Goal: Communication & Community: Answer question/provide support

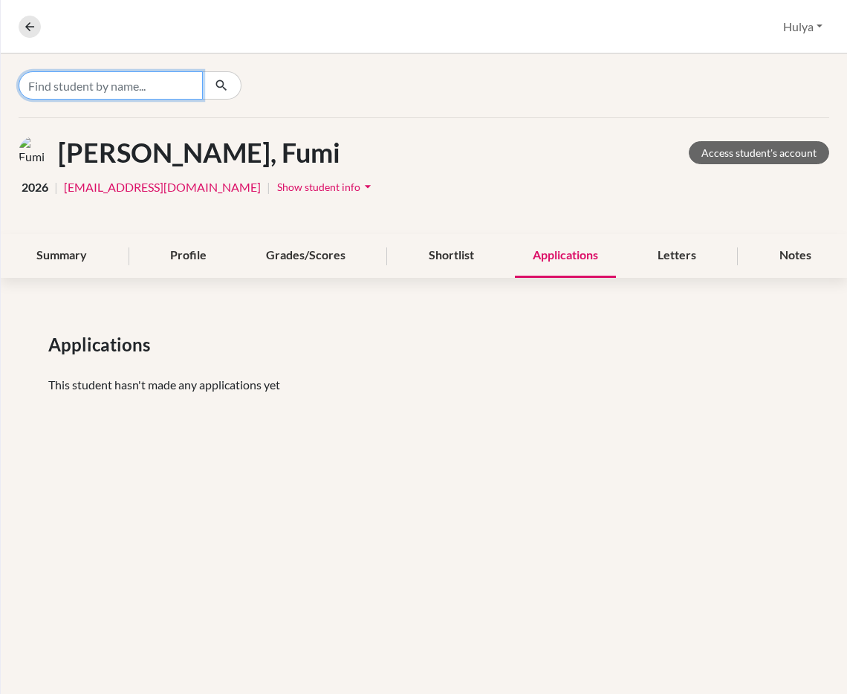
click at [164, 92] on input "Find student by name..." at bounding box center [111, 85] width 184 height 28
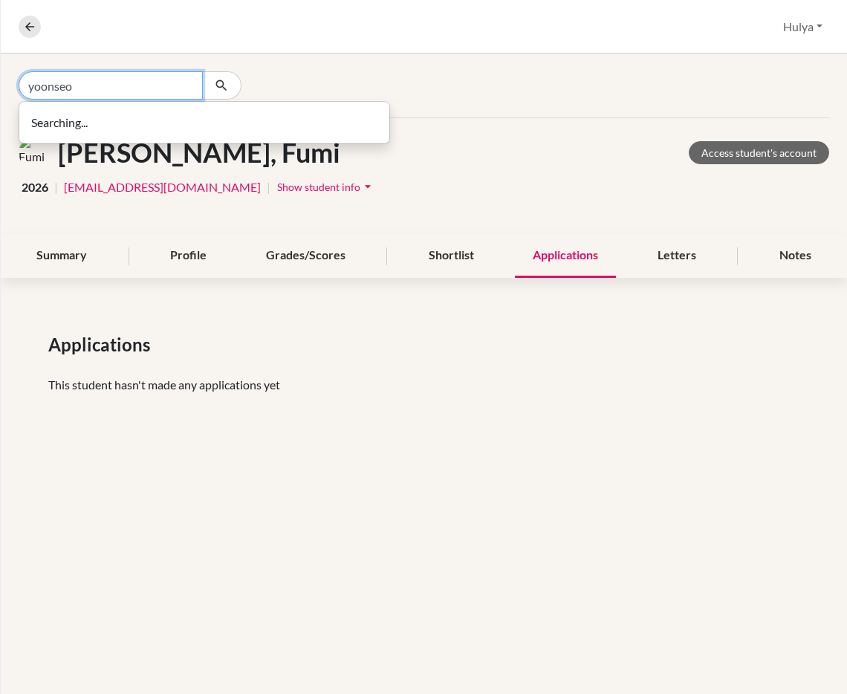
type input "yoonseo"
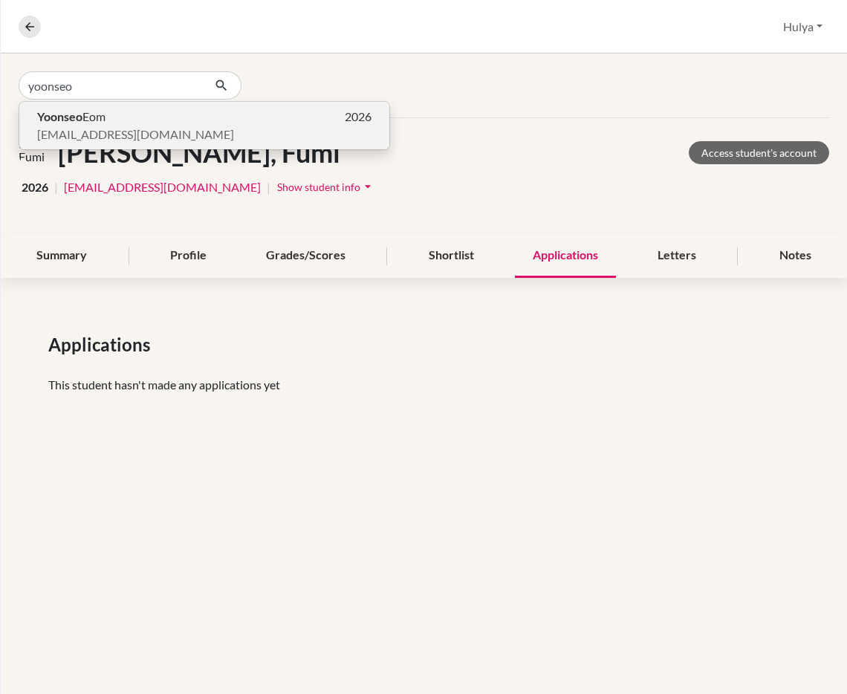
click at [160, 121] on p "Yoonseo Eom 2026" at bounding box center [204, 117] width 334 height 18
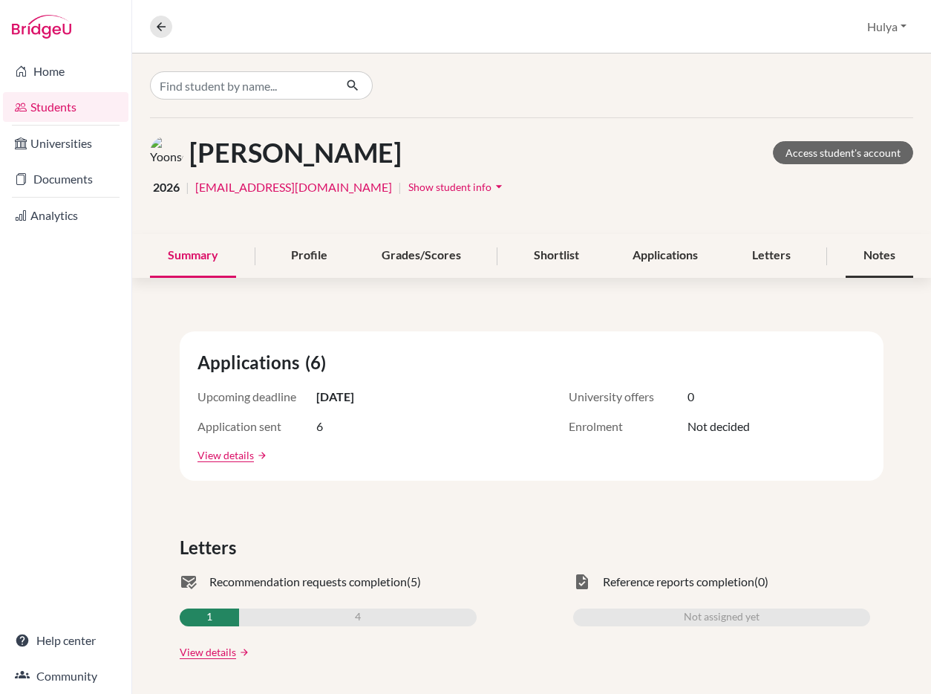
click at [846, 258] on div "Notes" at bounding box center [880, 256] width 68 height 44
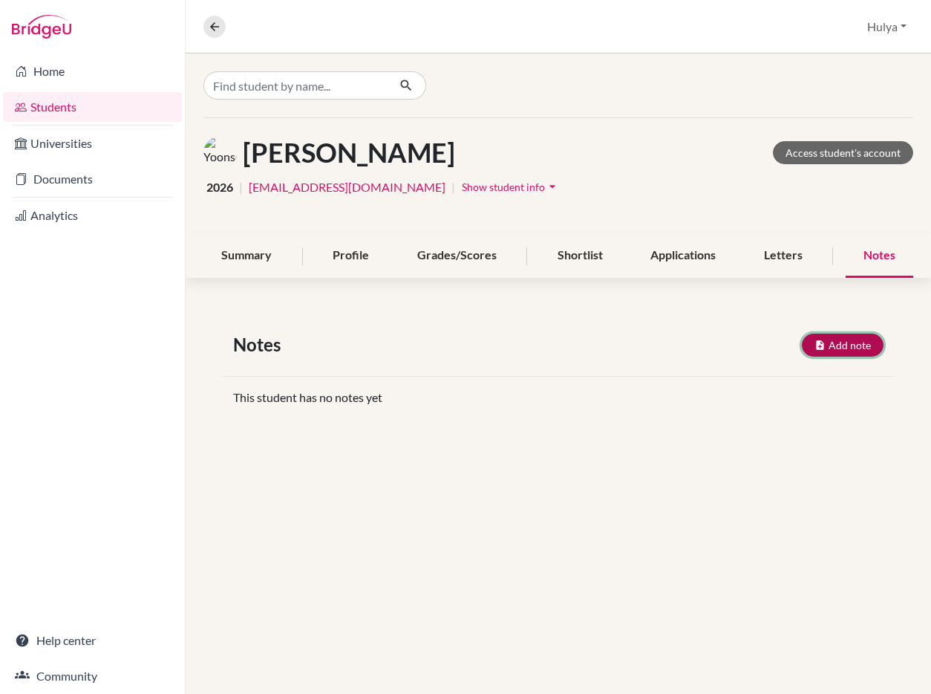
click at [832, 342] on button "Add note" at bounding box center [843, 344] width 82 height 23
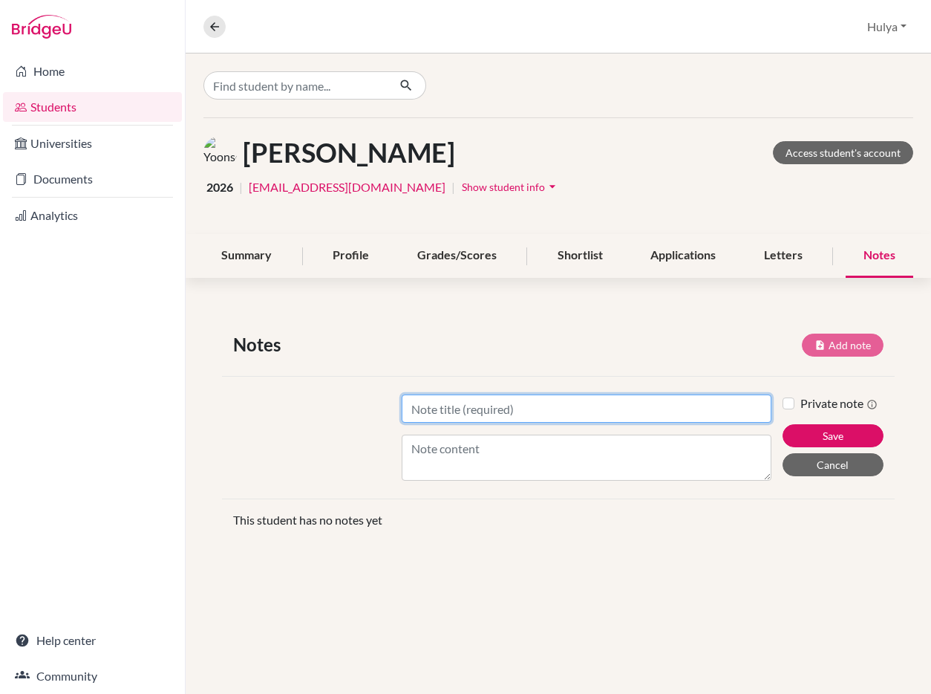
click at [502, 422] on input "Title" at bounding box center [587, 408] width 371 height 28
type input "[DATE]"
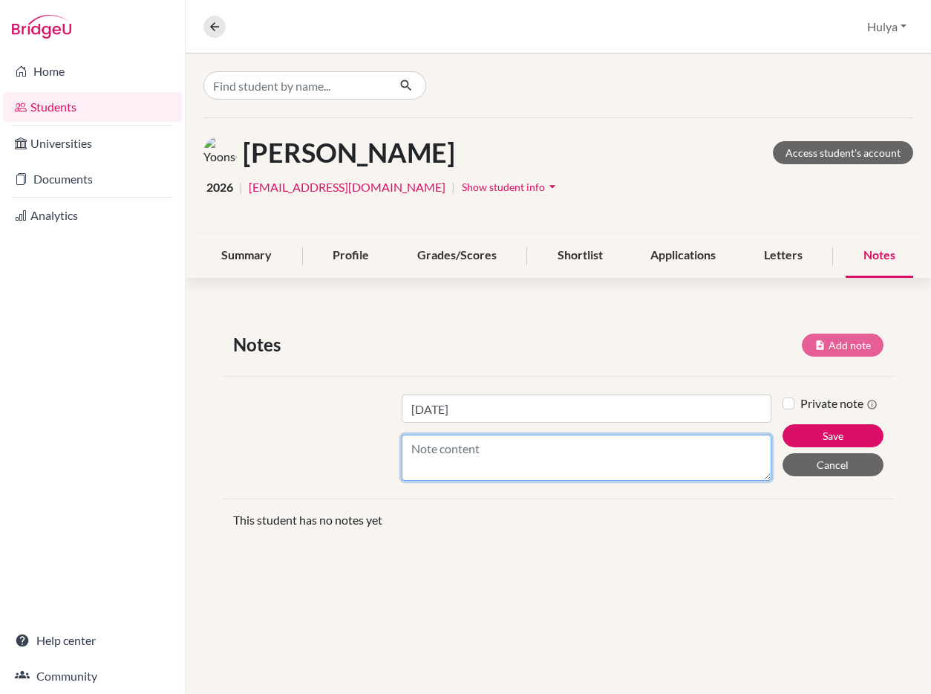
click at [529, 470] on textarea "Content" at bounding box center [587, 457] width 371 height 46
paste textarea "is progressing with their U.S. and Japan applications but still needs structure…"
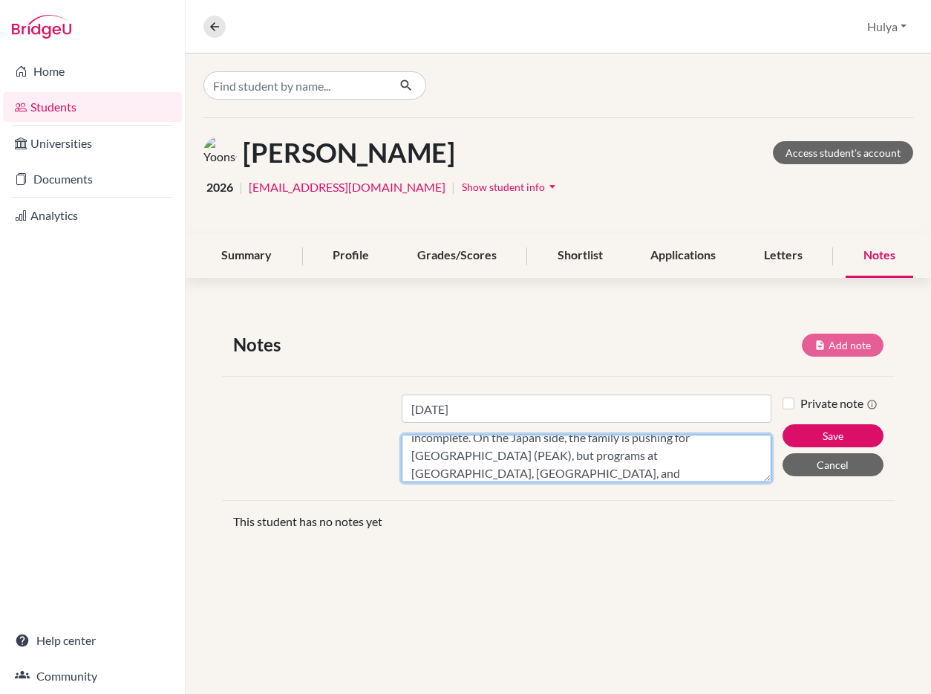
scroll to position [111, 0]
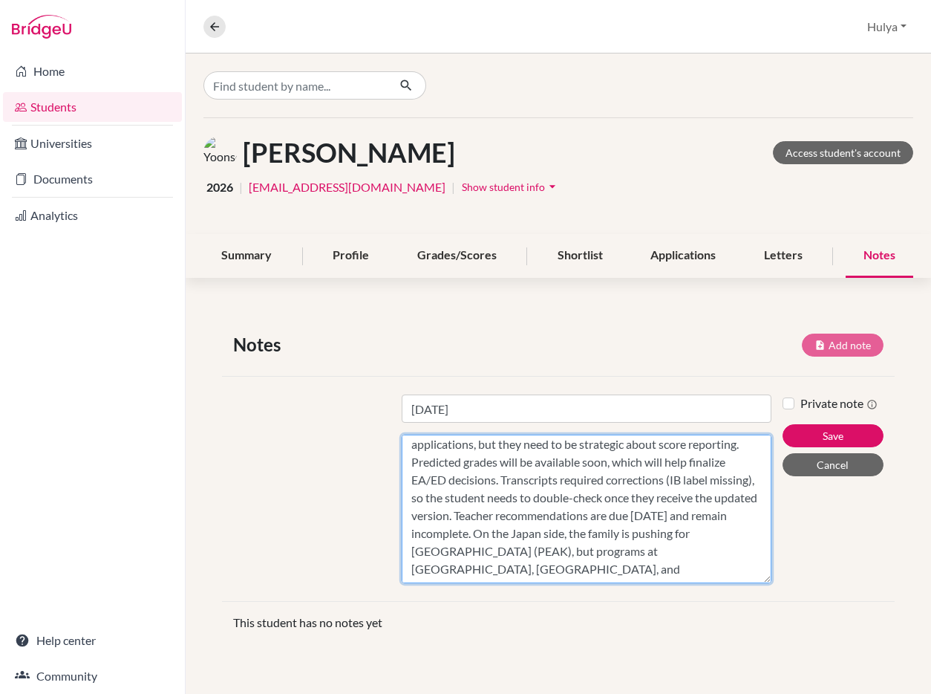
drag, startPoint x: 767, startPoint y: 477, endPoint x: 925, endPoint y: 693, distance: 267.4
click at [846, 693] on div "[PERSON_NAME] Access student's account 2026 | [EMAIL_ADDRESS][DOMAIN_NAME] | Sh…" at bounding box center [559, 373] width 746 height 640
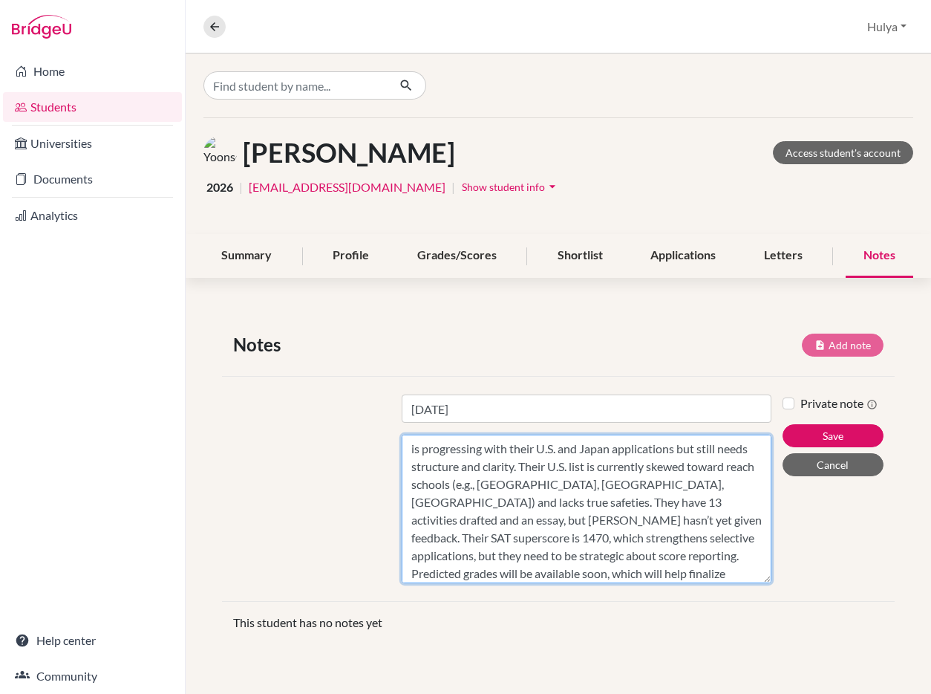
click at [408, 449] on textarea "is progressing with their U.S. and Japan applications but still needs structure…" at bounding box center [587, 508] width 371 height 149
drag, startPoint x: 555, startPoint y: 449, endPoint x: 533, endPoint y: 447, distance: 21.6
click at [533, 447] on textarea "She is progressing with their U.S. and Japan applications but still needs struc…" at bounding box center [587, 508] width 371 height 149
click at [483, 501] on textarea "She is progressing with her U.S. and Japan applications, but still needs struct…" at bounding box center [587, 508] width 371 height 149
drag, startPoint x: 534, startPoint y: 505, endPoint x: 481, endPoint y: 505, distance: 52.7
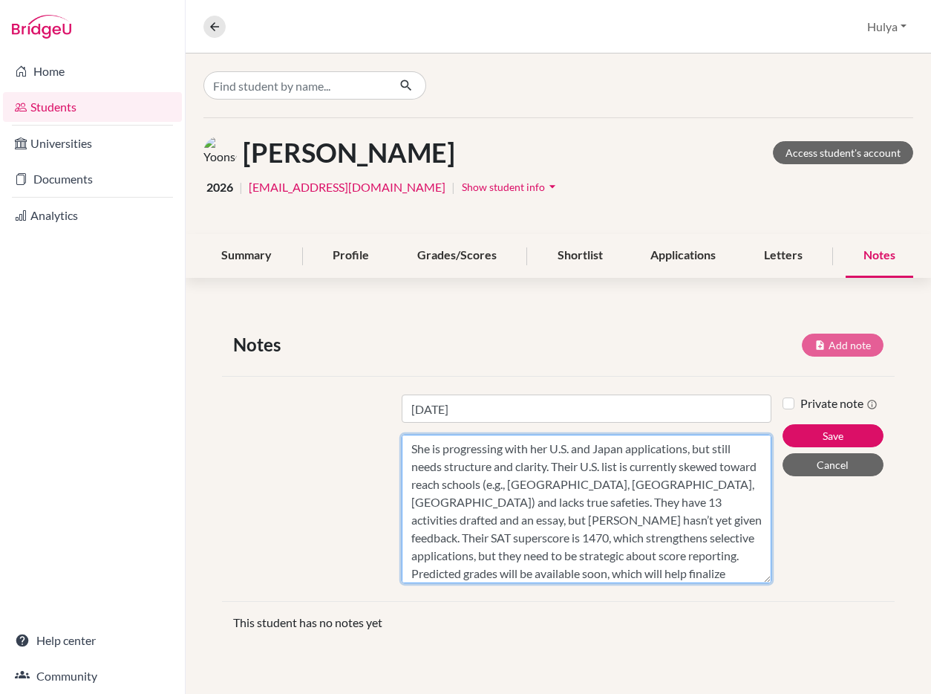
click at [480, 505] on textarea "She is progressing with her U.S. and Japan applications, but still needs struct…" at bounding box center [587, 508] width 371 height 149
click at [675, 522] on textarea "She is progressing with her U.S. and Japan applications, but still needs struct…" at bounding box center [587, 508] width 371 height 149
click at [648, 552] on textarea "She is progressing with her U.S. and Japan applications, but still needs struct…" at bounding box center [587, 508] width 371 height 149
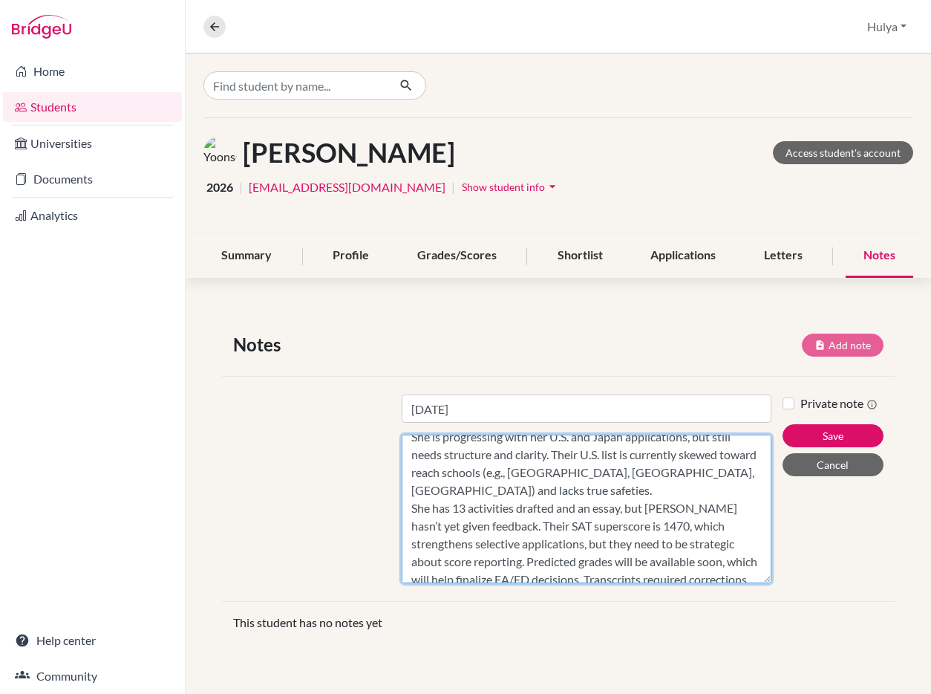
scroll to position [21, 0]
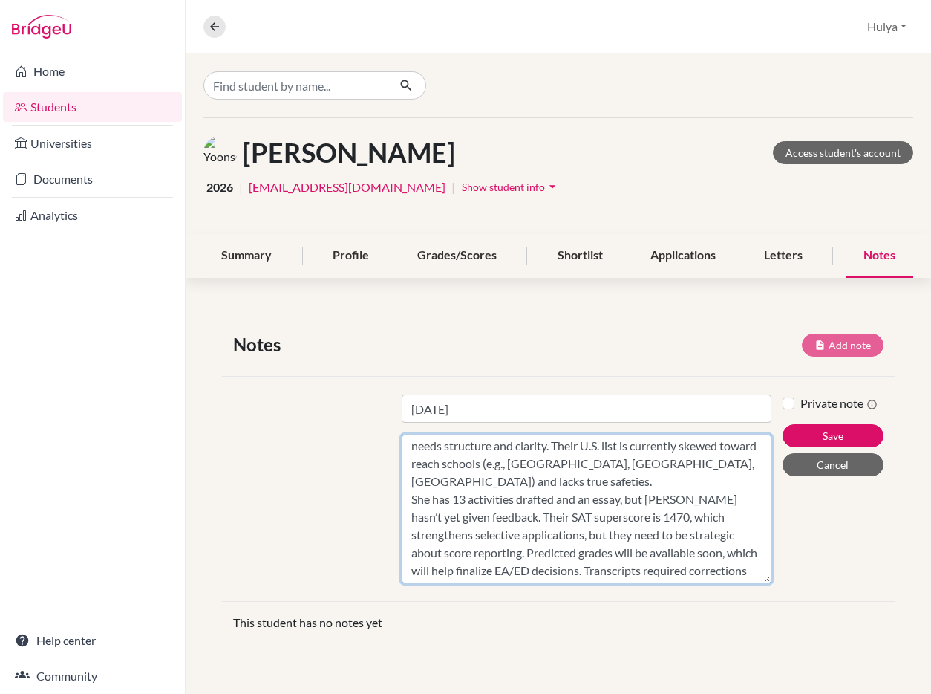
drag, startPoint x: 500, startPoint y: 519, endPoint x: 467, endPoint y: 516, distance: 32.8
click at [466, 516] on textarea "She is progressing with her U.S. and Japan applications, but still needs struct…" at bounding box center [587, 508] width 371 height 149
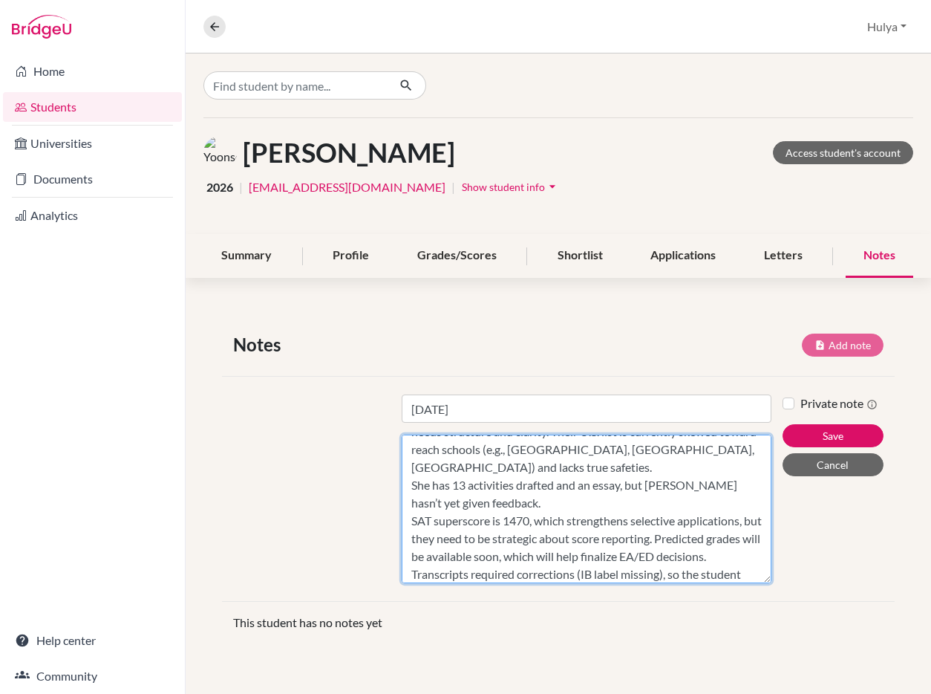
drag, startPoint x: 678, startPoint y: 539, endPoint x: 533, endPoint y: 521, distance: 146.0
click at [533, 521] on textarea "She is progressing with her U.S. and Japan applications, but still needs struct…" at bounding box center [587, 508] width 371 height 149
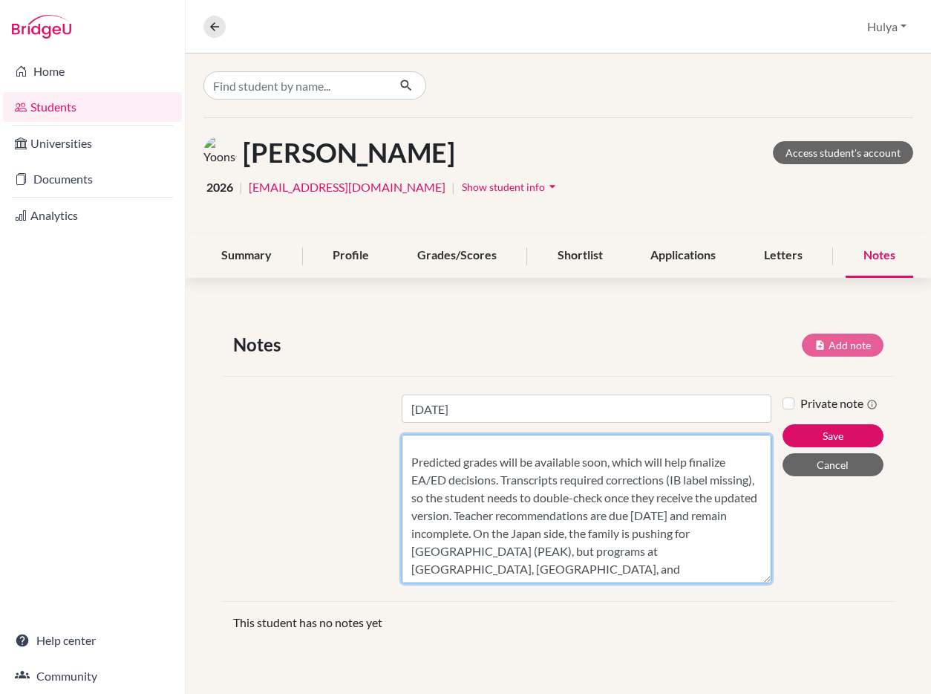
scroll to position [130, 0]
drag, startPoint x: 452, startPoint y: 515, endPoint x: 503, endPoint y: 482, distance: 61.8
click at [503, 482] on textarea "She is progressing with her U.S. and Japan applications, but still needs struct…" at bounding box center [587, 508] width 371 height 149
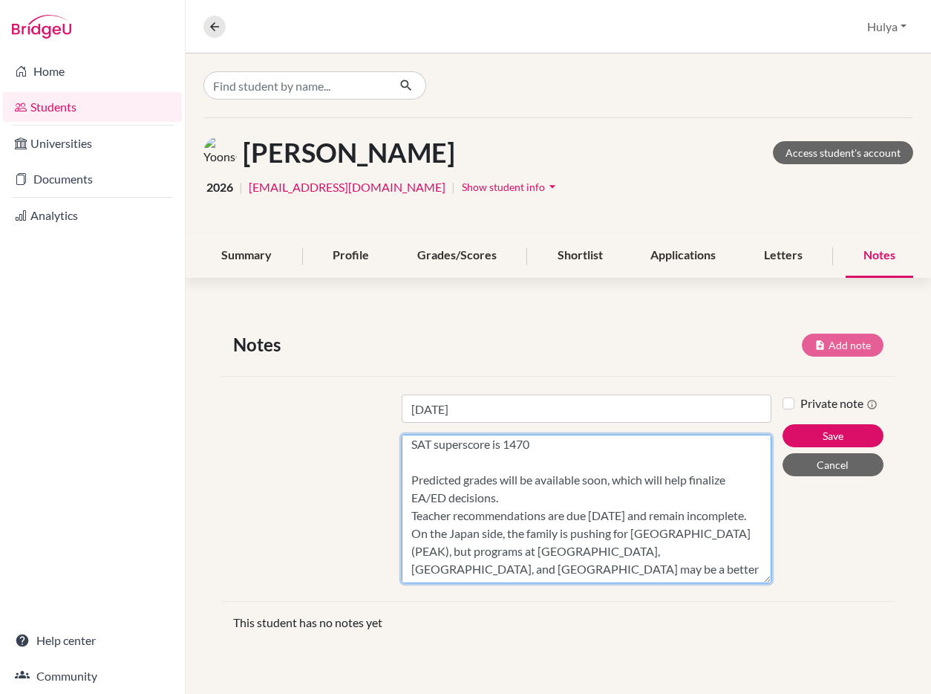
scroll to position [129, 0]
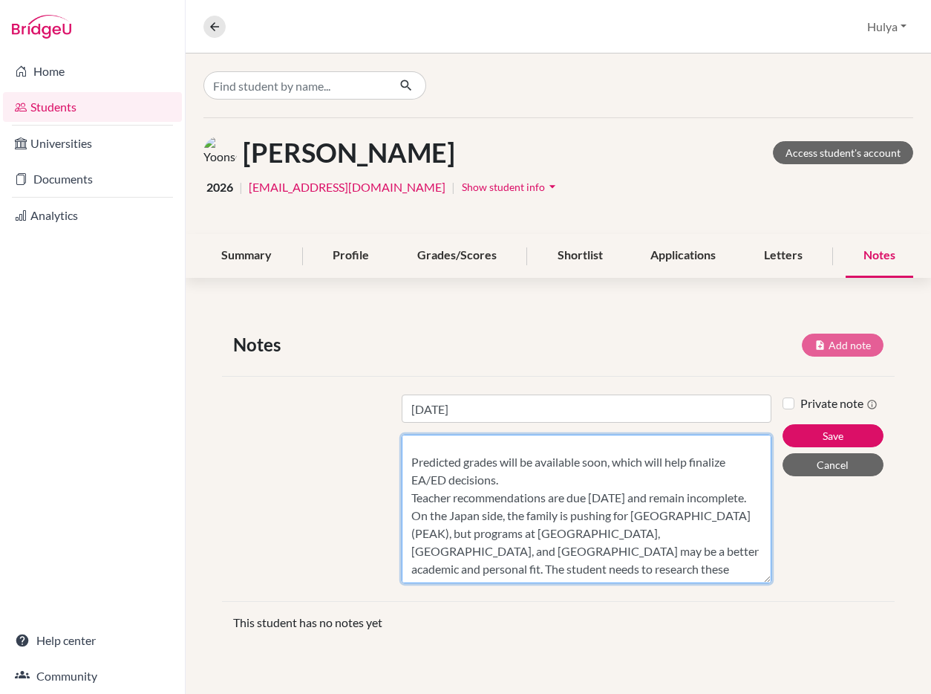
click at [475, 513] on textarea "She is progressing with her U.S. and Japan applications, but still needs struct…" at bounding box center [587, 508] width 371 height 149
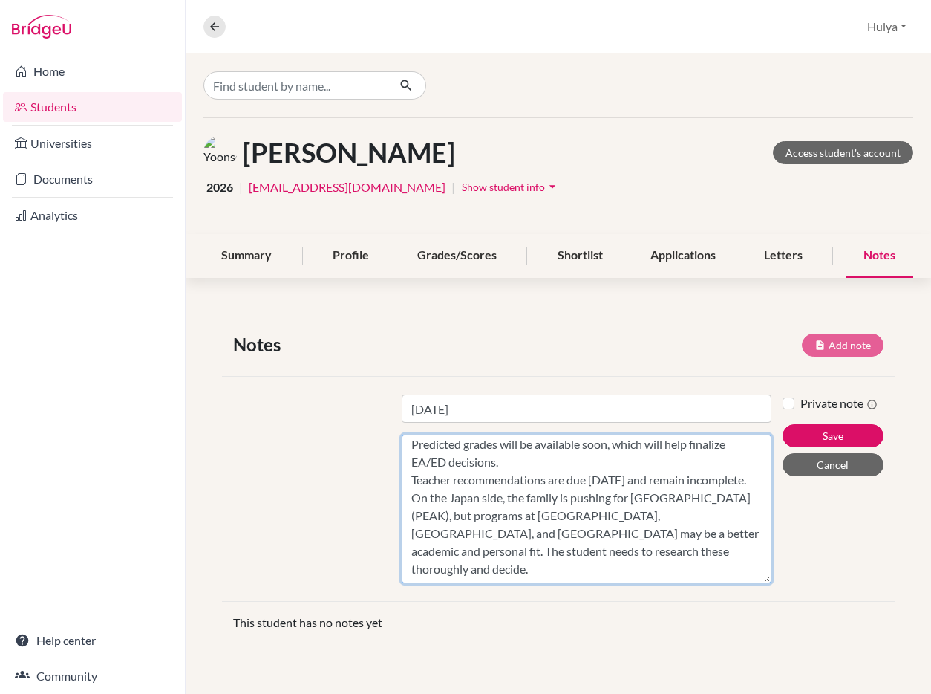
click at [496, 566] on textarea "She is progressing with her U.S. and Japan applications, but still needs struct…" at bounding box center [587, 508] width 371 height 149
click at [440, 561] on textarea "She is progressing with her U.S. and Japan applications, but still needs struct…" at bounding box center [587, 508] width 371 height 149
paste textarea "Student Tasks U.S. Applications Email [PERSON_NAME] with essay, activity list (…"
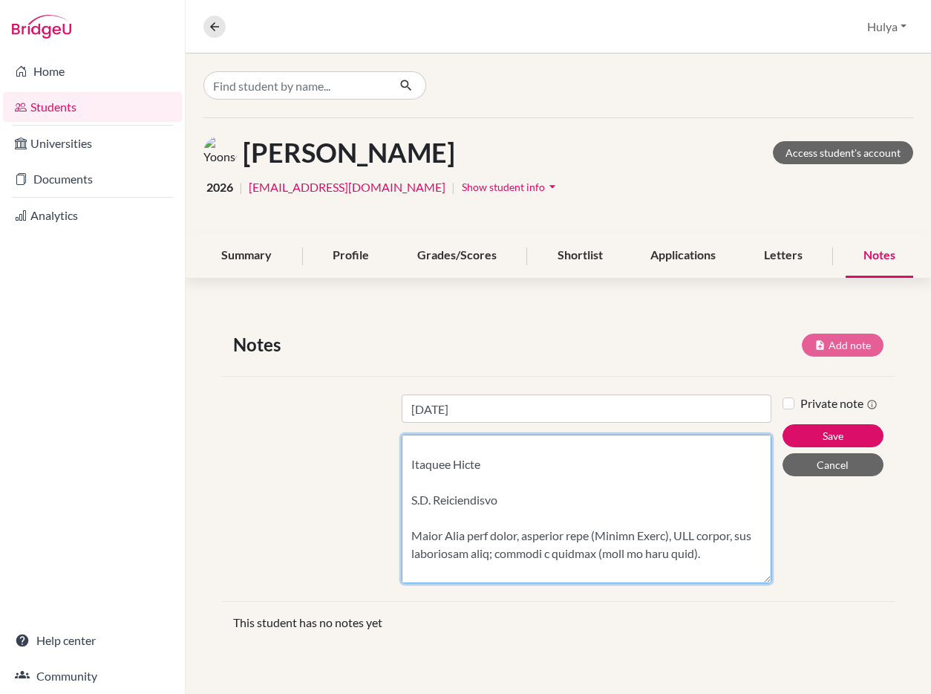
scroll to position [287, 0]
drag, startPoint x: 486, startPoint y: 469, endPoint x: 374, endPoint y: 469, distance: 112.9
click at [374, 469] on div "Title [DATE] Content Private note Save Cancel" at bounding box center [558, 488] width 673 height 225
click at [489, 473] on textarea "Content" at bounding box center [587, 508] width 371 height 149
click at [415, 502] on textarea "Content" at bounding box center [587, 508] width 371 height 149
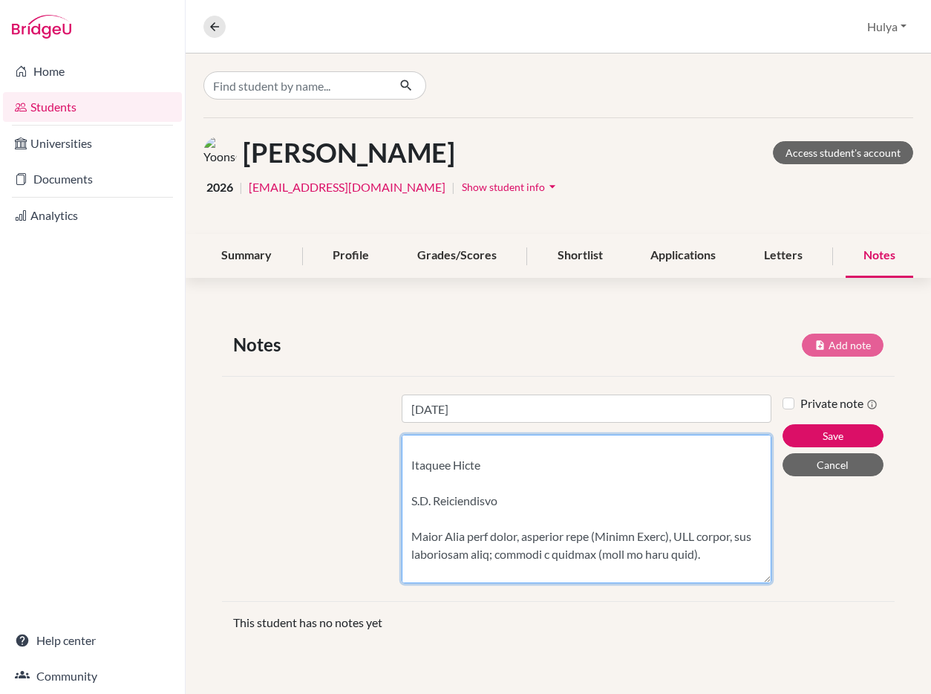
click at [411, 501] on textarea "Content" at bounding box center [587, 508] width 371 height 149
click at [410, 538] on textarea "Content" at bounding box center [587, 508] width 371 height 149
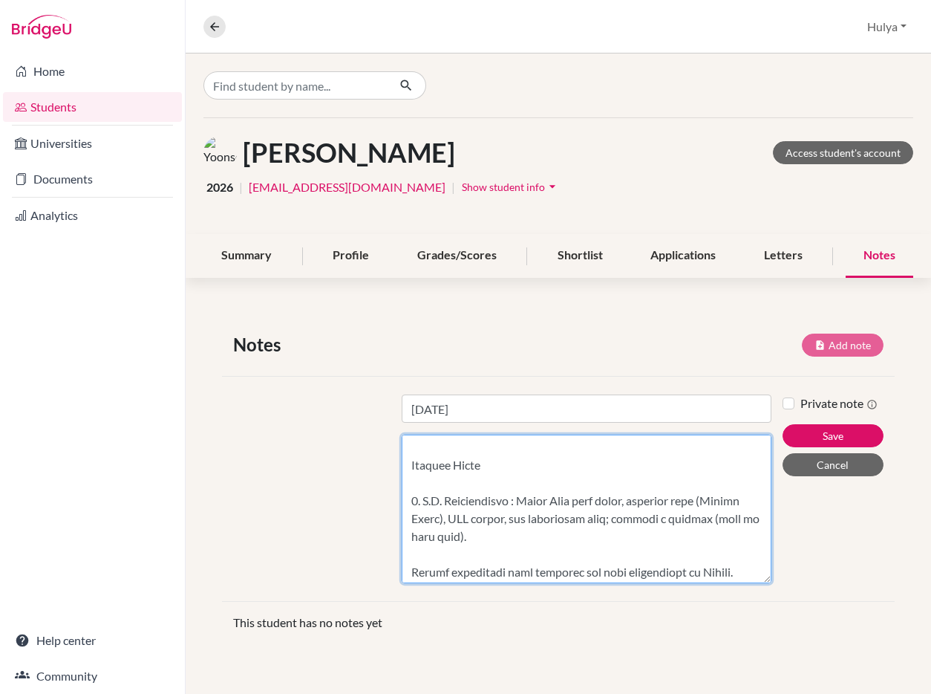
click at [544, 550] on textarea "Content" at bounding box center [587, 508] width 371 height 149
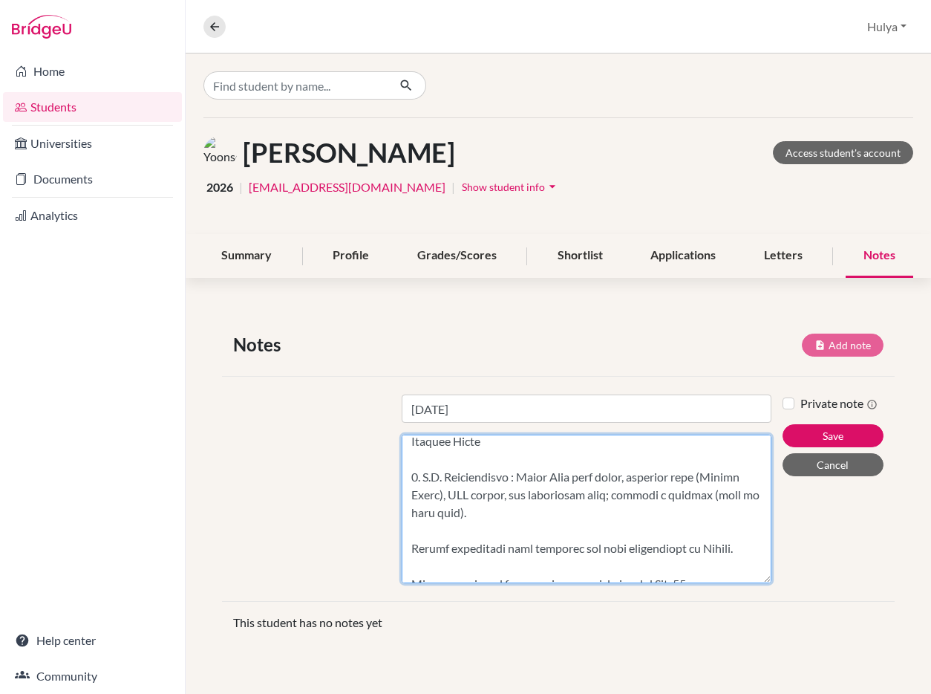
drag, startPoint x: 761, startPoint y: 557, endPoint x: 683, endPoint y: 532, distance: 81.7
click at [683, 532] on textarea "Content" at bounding box center [587, 508] width 371 height 149
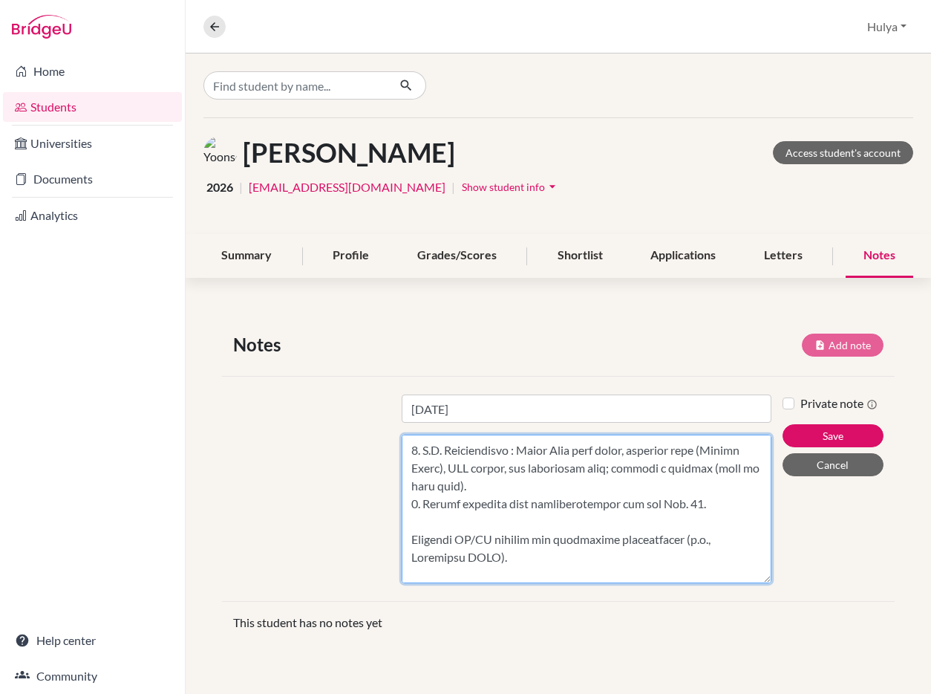
scroll to position [360, 0]
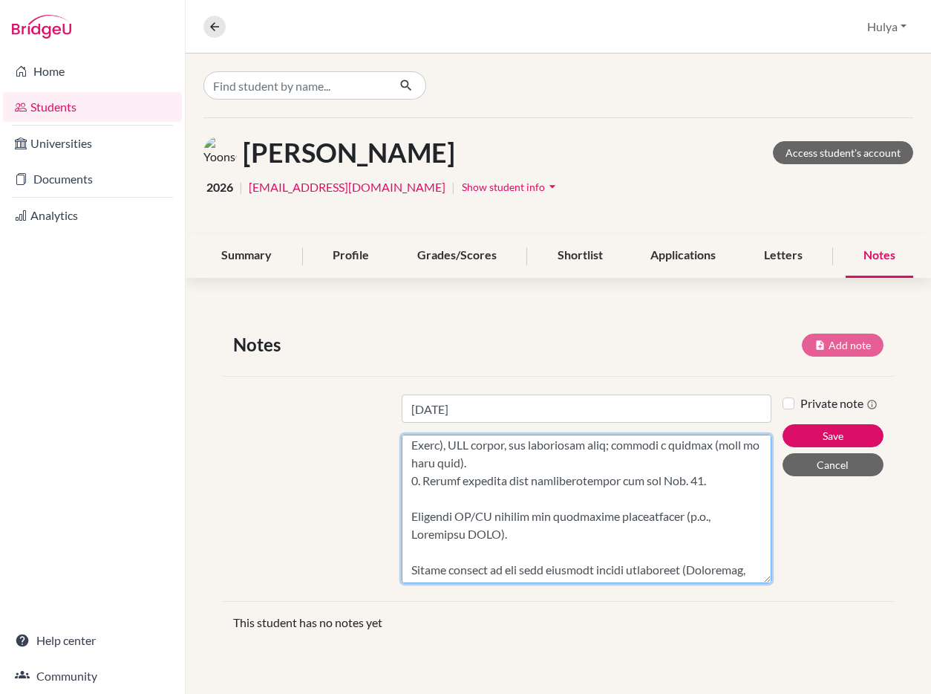
drag, startPoint x: 711, startPoint y: 483, endPoint x: 700, endPoint y: 482, distance: 10.5
click at [700, 482] on textarea "Content" at bounding box center [587, 508] width 371 height 149
click at [440, 501] on textarea "Content" at bounding box center [587, 508] width 371 height 149
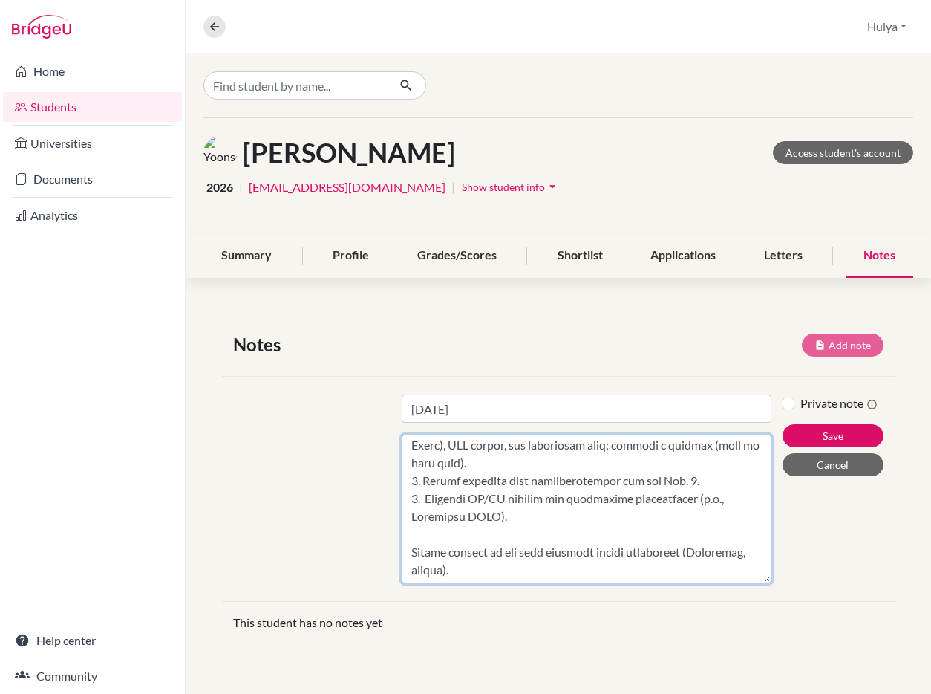
drag, startPoint x: 482, startPoint y: 518, endPoint x: 465, endPoint y: 518, distance: 17.1
click at [465, 518] on textarea "Content" at bounding box center [587, 508] width 371 height 149
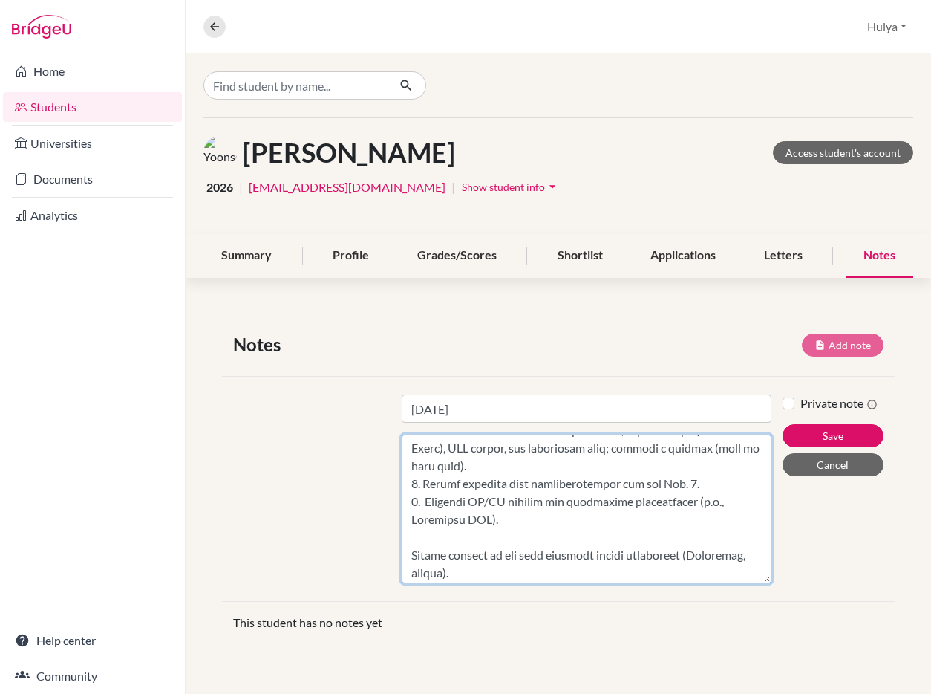
scroll to position [366, 0]
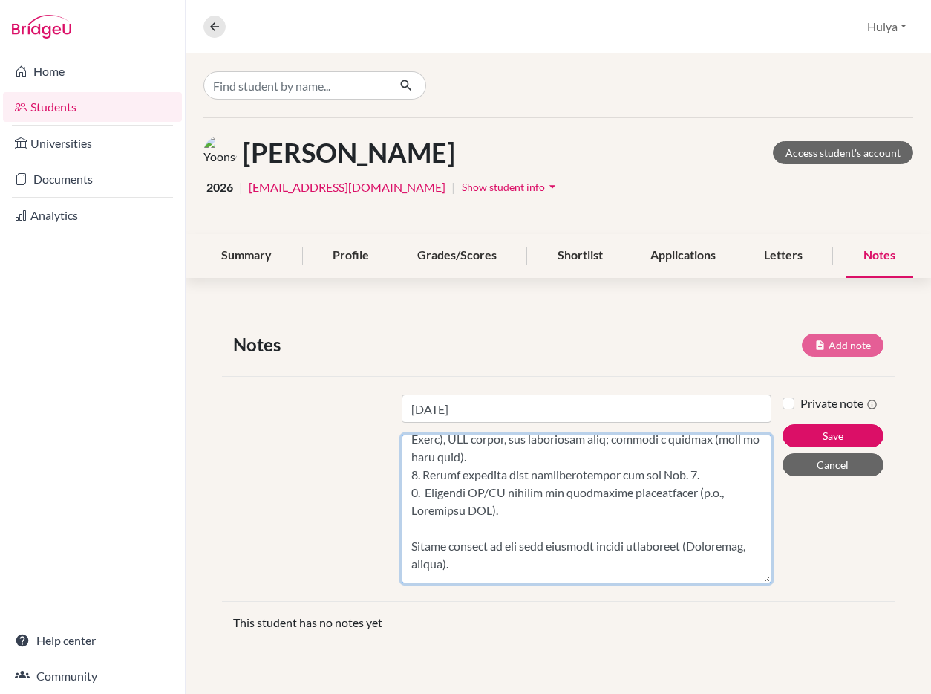
click at [532, 527] on textarea "Content" at bounding box center [587, 508] width 371 height 149
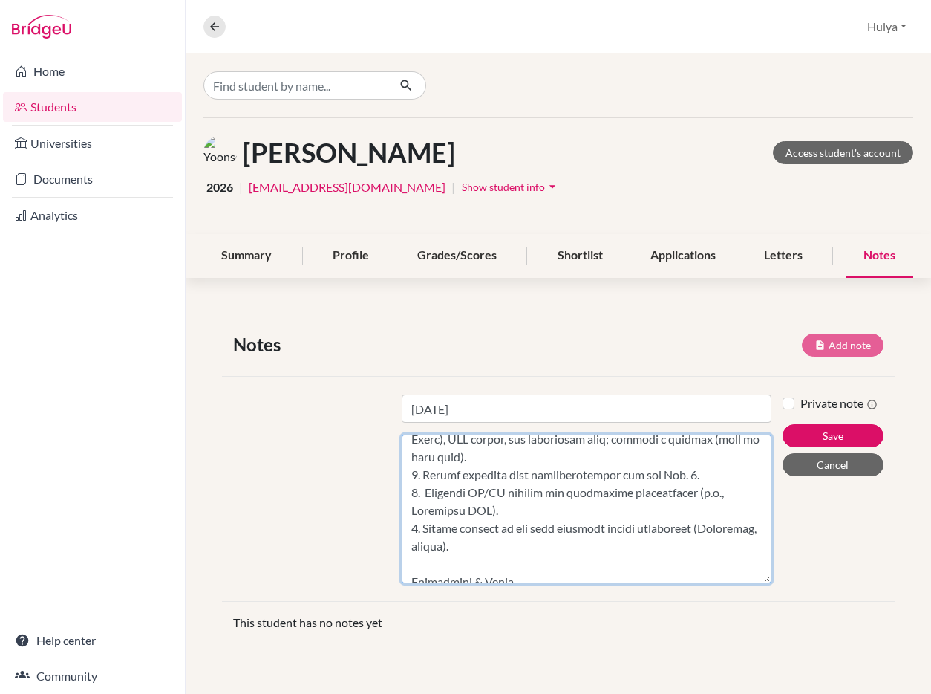
drag, startPoint x: 707, startPoint y: 540, endPoint x: 705, endPoint y: 531, distance: 9.2
click at [705, 531] on textarea "Content" at bounding box center [587, 508] width 371 height 149
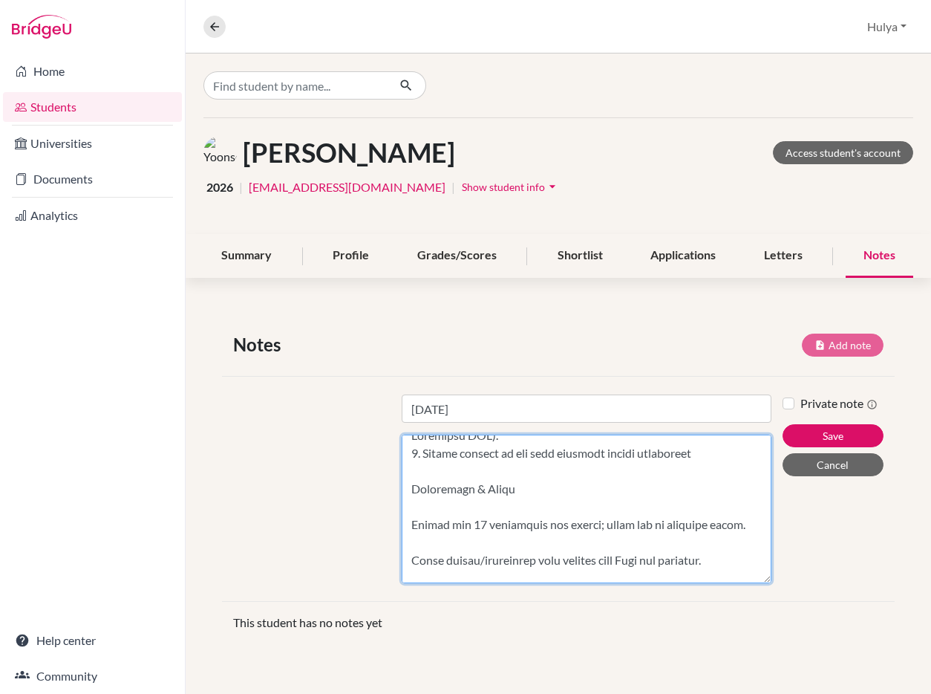
scroll to position [447, 0]
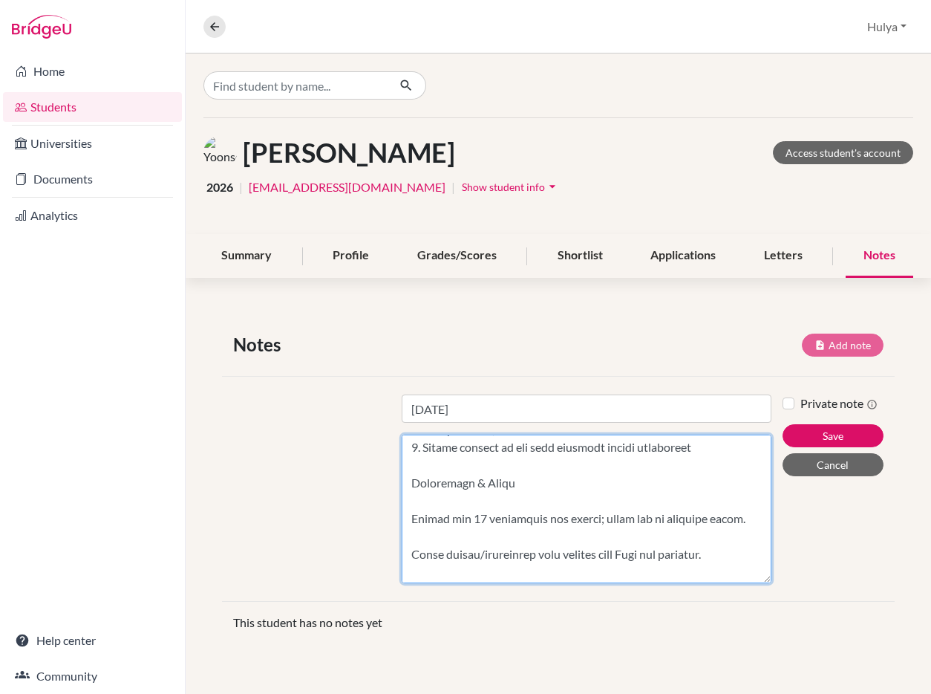
click at [410, 488] on textarea "Content" at bounding box center [587, 508] width 371 height 149
click at [412, 519] on textarea "Content" at bounding box center [587, 508] width 371 height 149
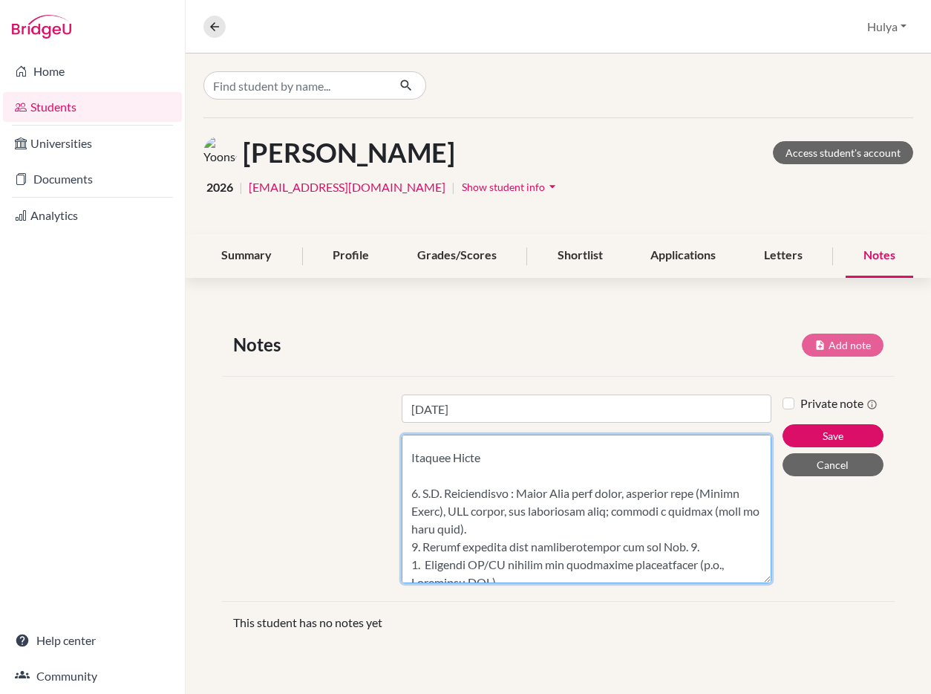
scroll to position [306, 0]
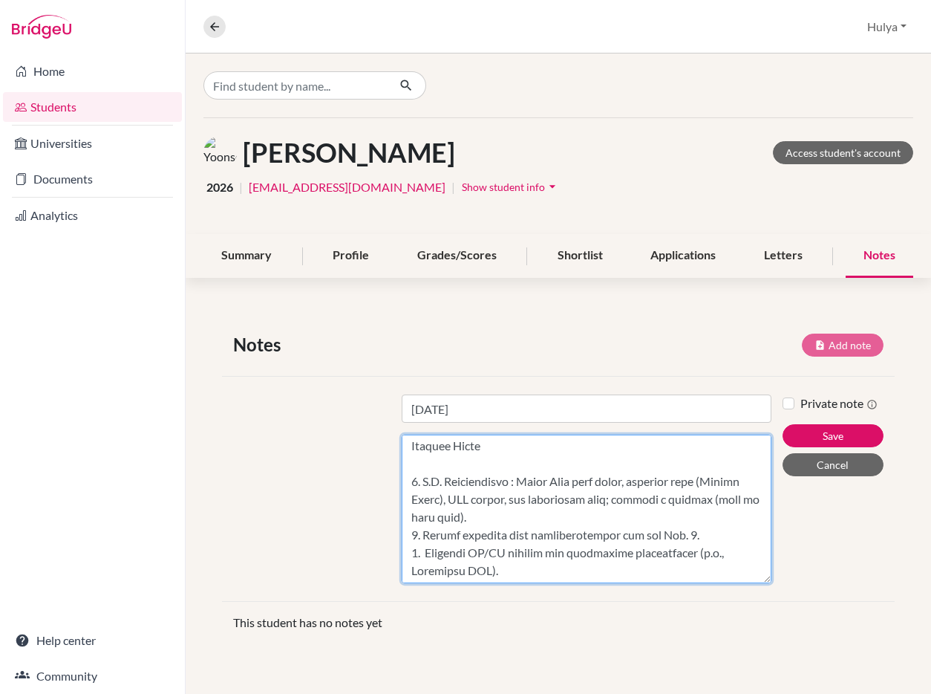
drag, startPoint x: 421, startPoint y: 480, endPoint x: 411, endPoint y: 481, distance: 9.7
click at [411, 481] on textarea "Content" at bounding box center [587, 508] width 371 height 149
drag, startPoint x: 423, startPoint y: 532, endPoint x: 397, endPoint y: 532, distance: 25.3
click at [397, 532] on div "Title [DATE] Content" at bounding box center [587, 488] width 393 height 189
drag, startPoint x: 425, startPoint y: 552, endPoint x: 371, endPoint y: 552, distance: 53.5
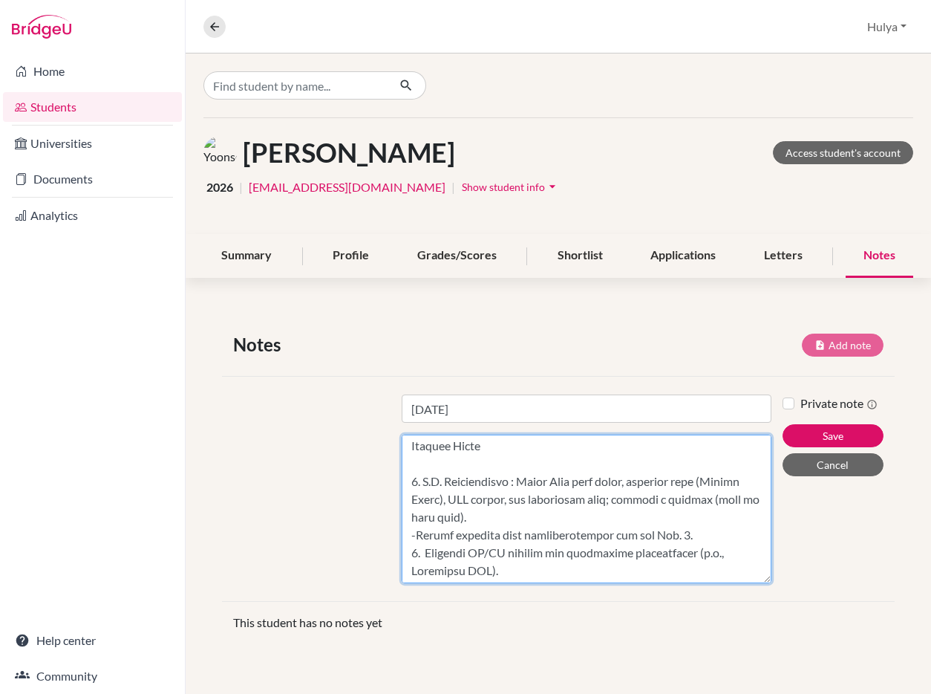
click at [371, 552] on div "Title [DATE] Content Private note Save Cancel" at bounding box center [558, 488] width 673 height 225
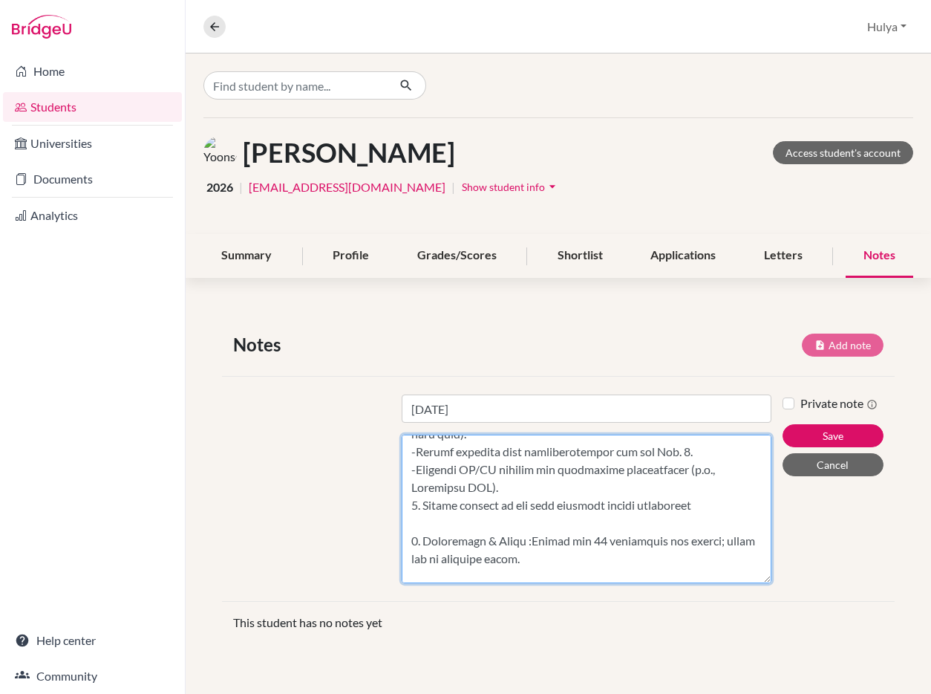
scroll to position [448, 0]
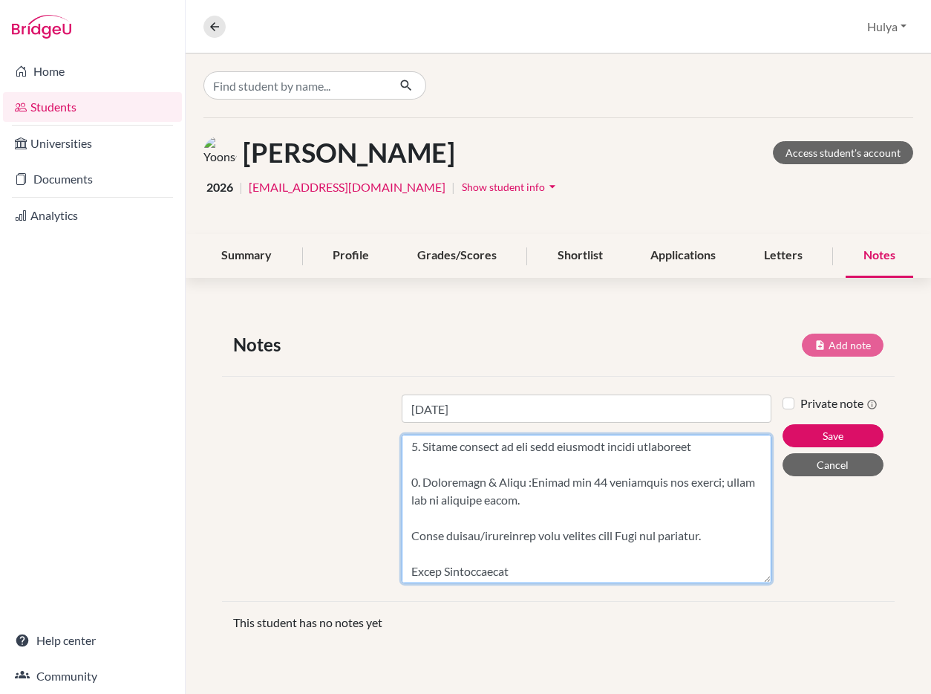
drag, startPoint x: 420, startPoint y: 451, endPoint x: 381, endPoint y: 451, distance: 39.4
click at [381, 451] on div "Title [DATE] Content Private note Save Cancel" at bounding box center [558, 488] width 673 height 225
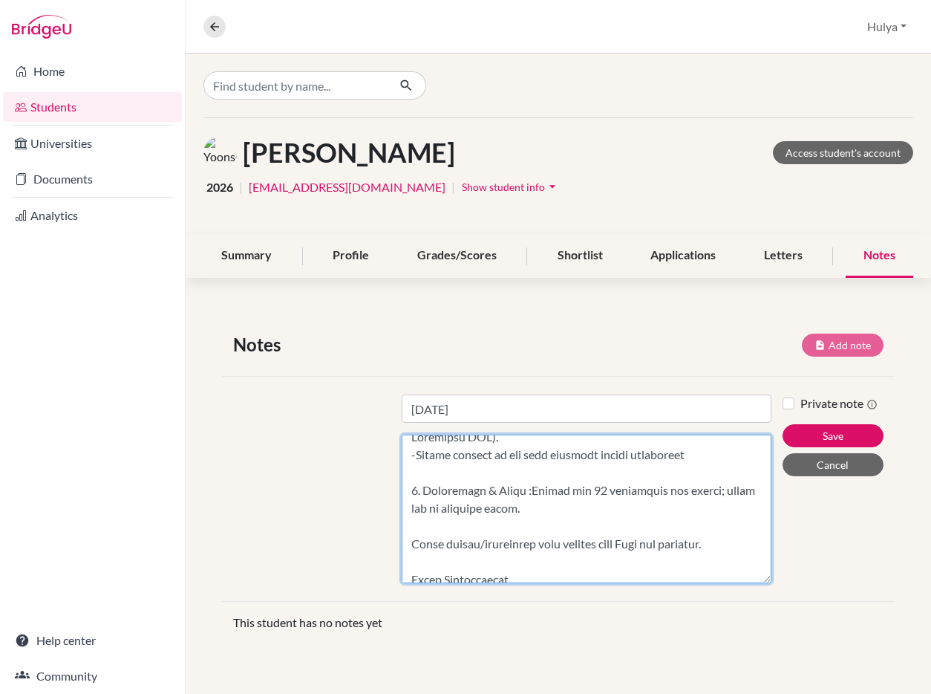
scroll to position [450, 0]
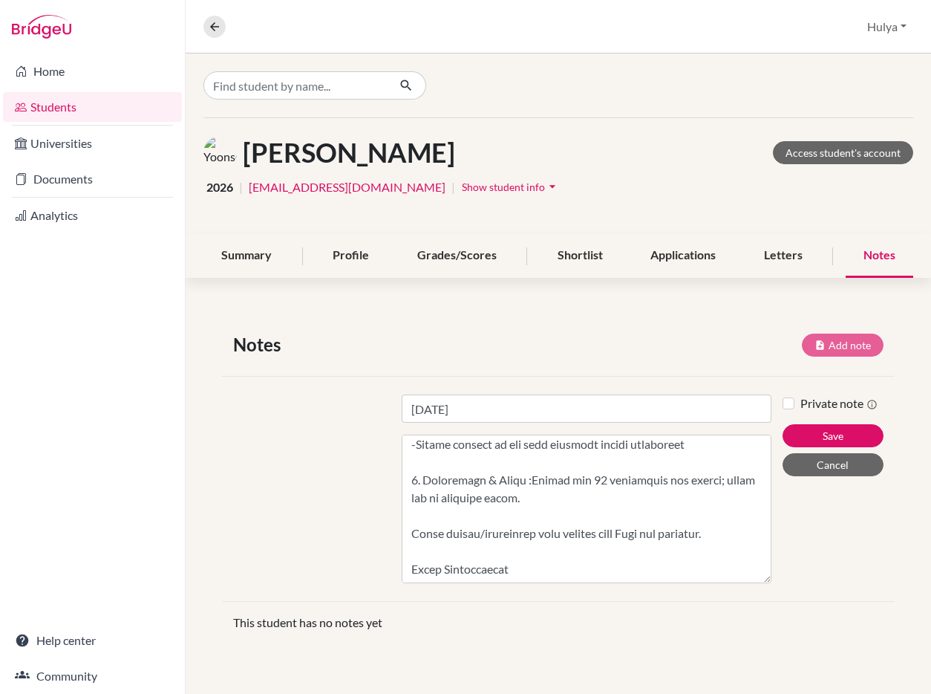
click at [269, 550] on div at bounding box center [306, 488] width 169 height 189
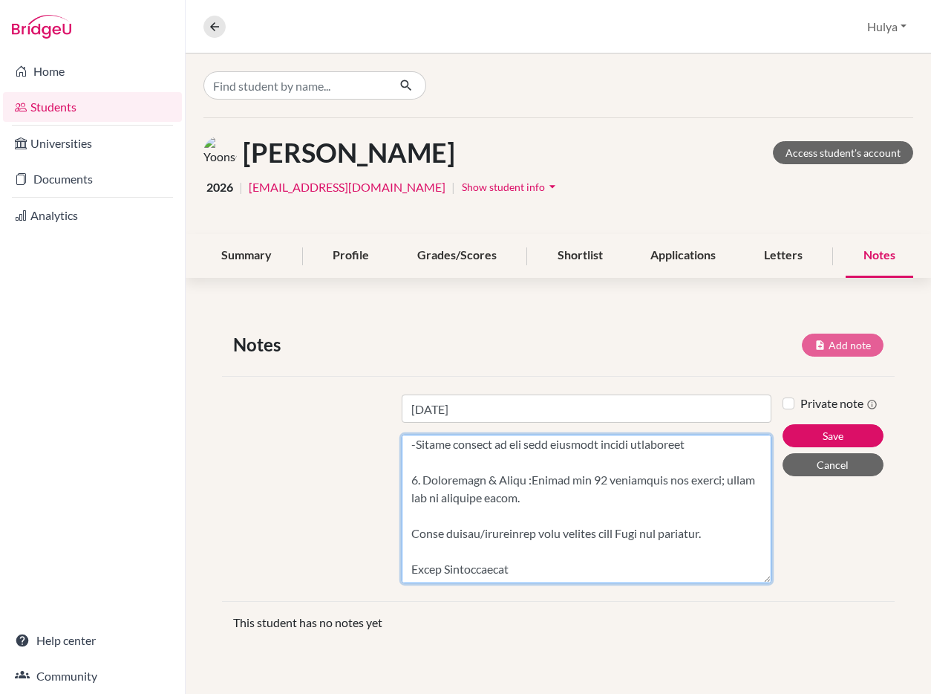
click at [426, 513] on textarea "Content" at bounding box center [587, 508] width 371 height 149
click at [411, 557] on textarea "Content" at bounding box center [587, 508] width 371 height 149
click at [528, 556] on textarea "Content" at bounding box center [587, 508] width 371 height 149
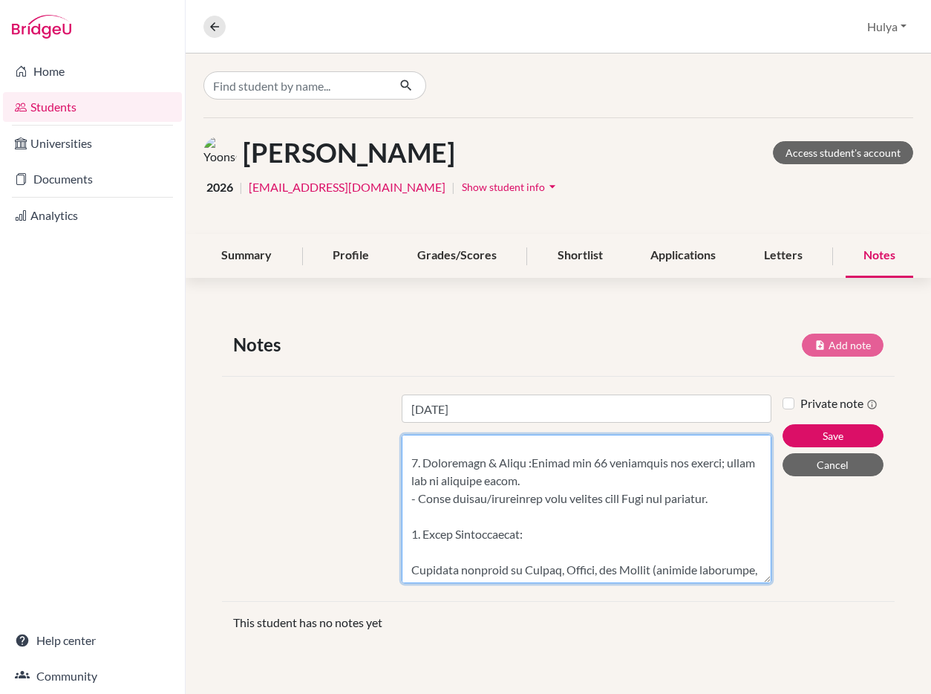
scroll to position [475, 0]
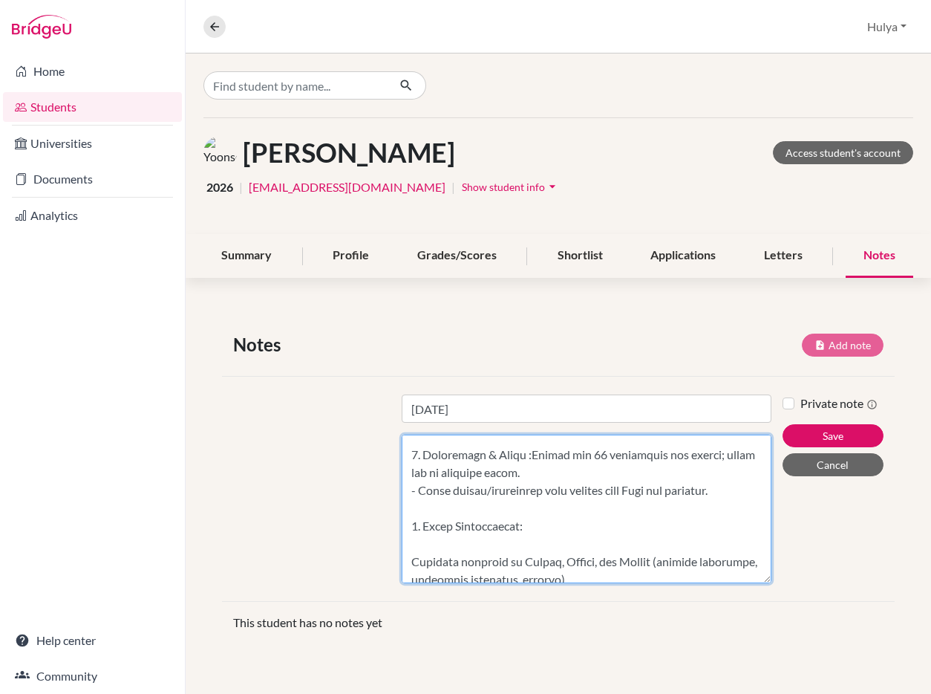
click at [412, 560] on textarea "Content" at bounding box center [587, 508] width 371 height 149
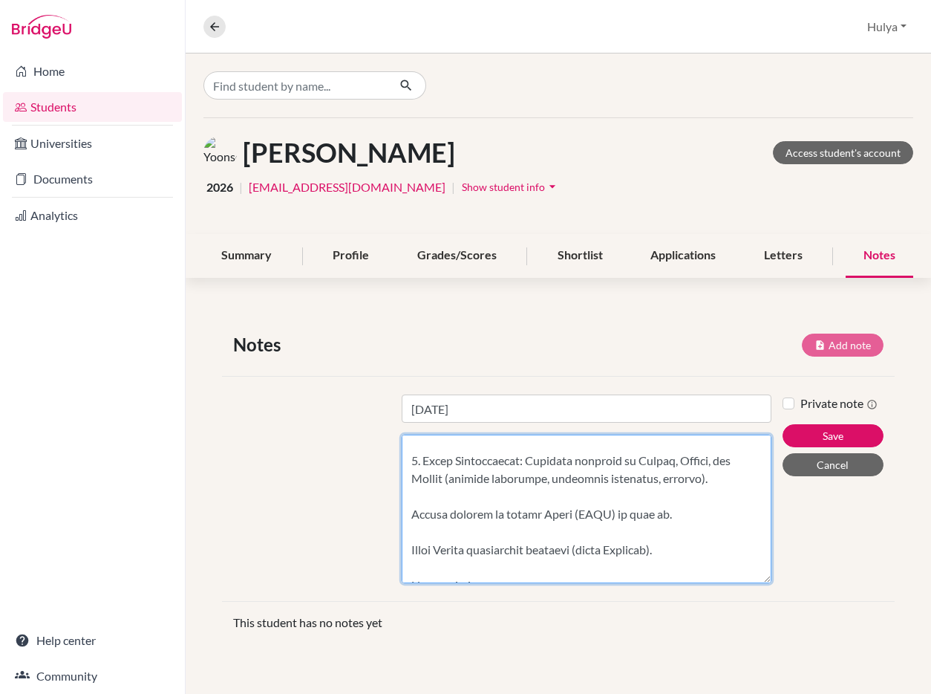
scroll to position [540, 0]
click at [479, 499] on textarea "Content" at bounding box center [587, 508] width 371 height 149
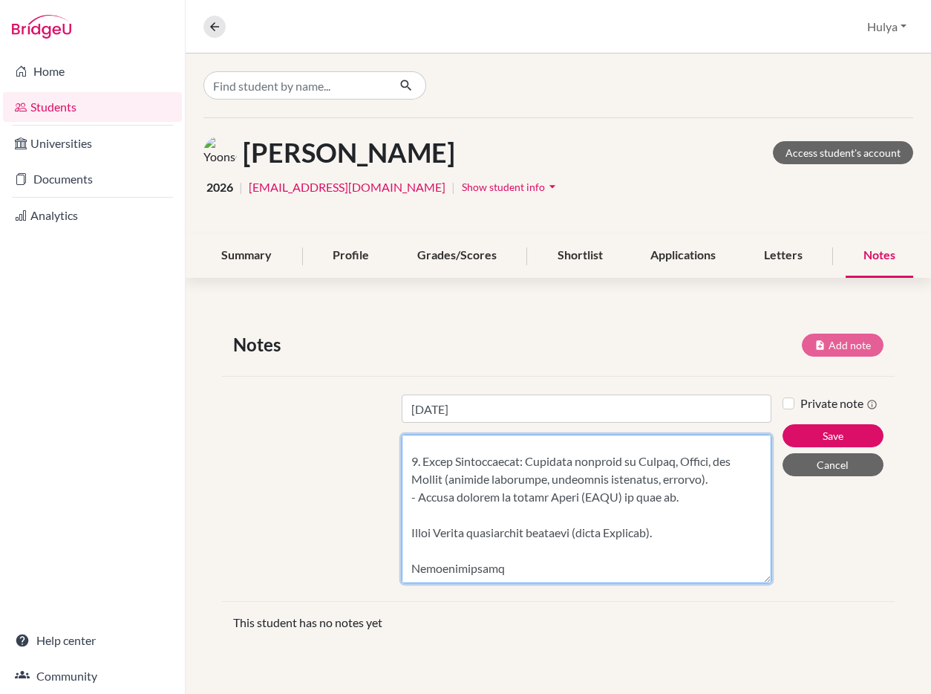
click at [466, 516] on textarea "Content" at bounding box center [587, 508] width 371 height 149
click at [412, 557] on textarea "Content" at bounding box center [587, 508] width 371 height 149
click at [520, 547] on textarea "Content" at bounding box center [587, 508] width 371 height 149
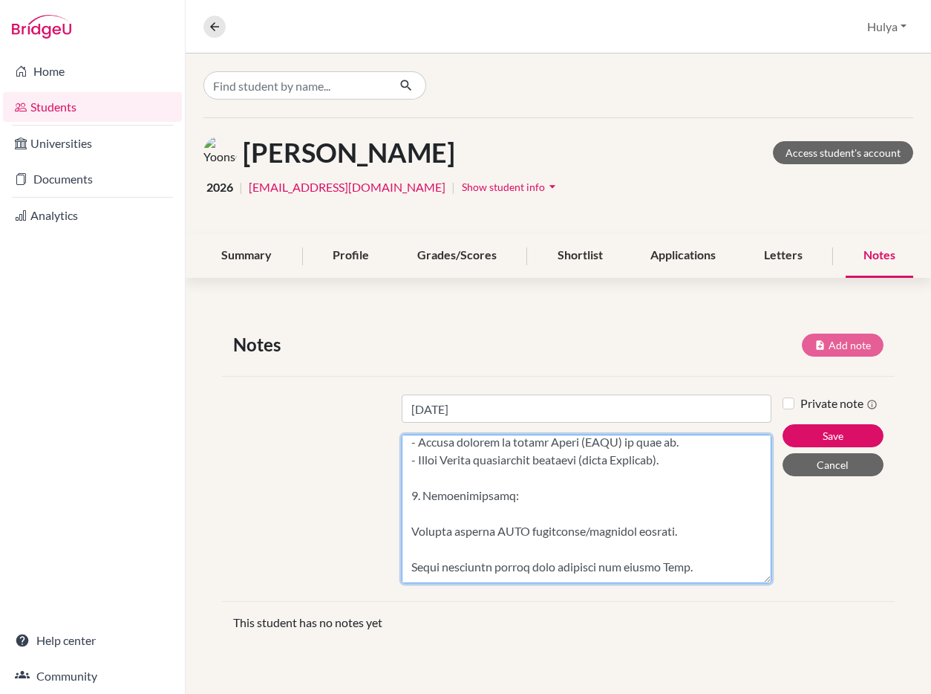
scroll to position [596, 0]
click at [414, 531] on textarea "Content" at bounding box center [587, 508] width 371 height 149
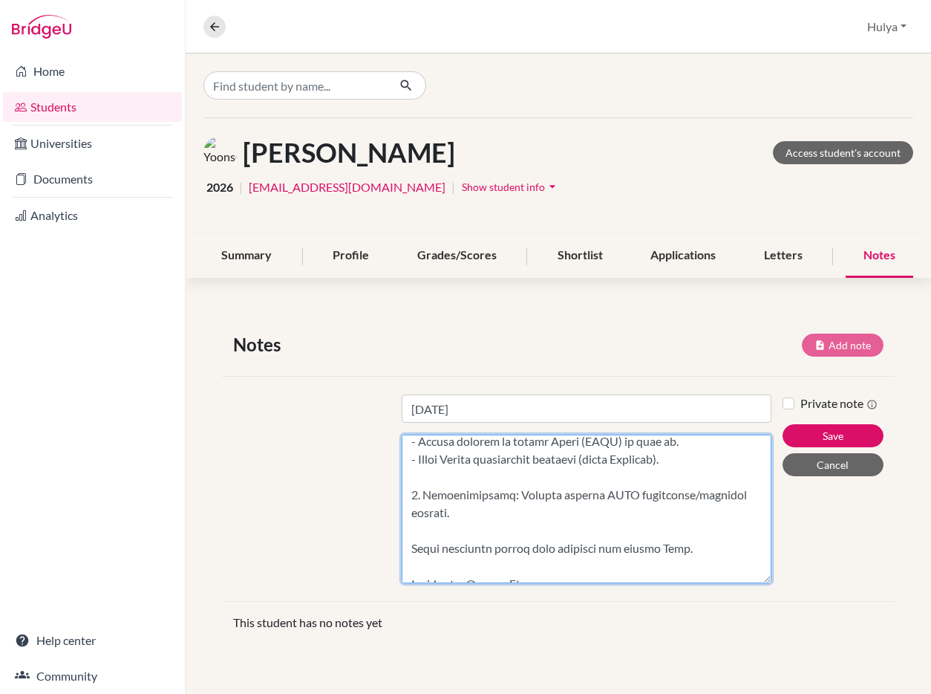
click at [408, 553] on textarea "Content" at bounding box center [587, 508] width 371 height 149
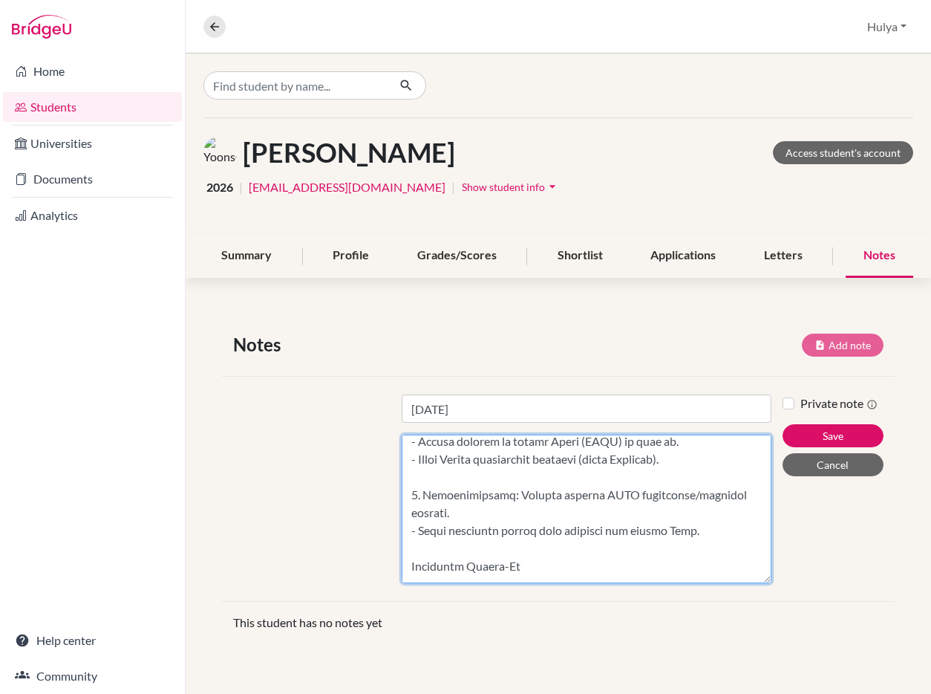
drag, startPoint x: 710, startPoint y: 531, endPoint x: 387, endPoint y: 531, distance: 323.0
click at [387, 531] on div "Title [DATE] Content Private note Save Cancel" at bounding box center [558, 488] width 673 height 225
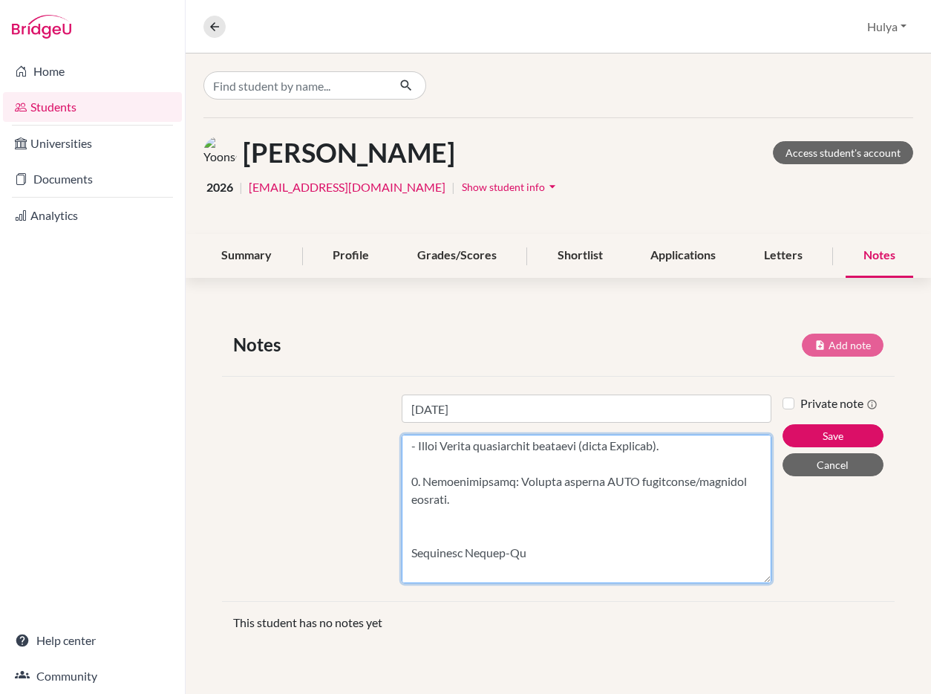
scroll to position [620, 0]
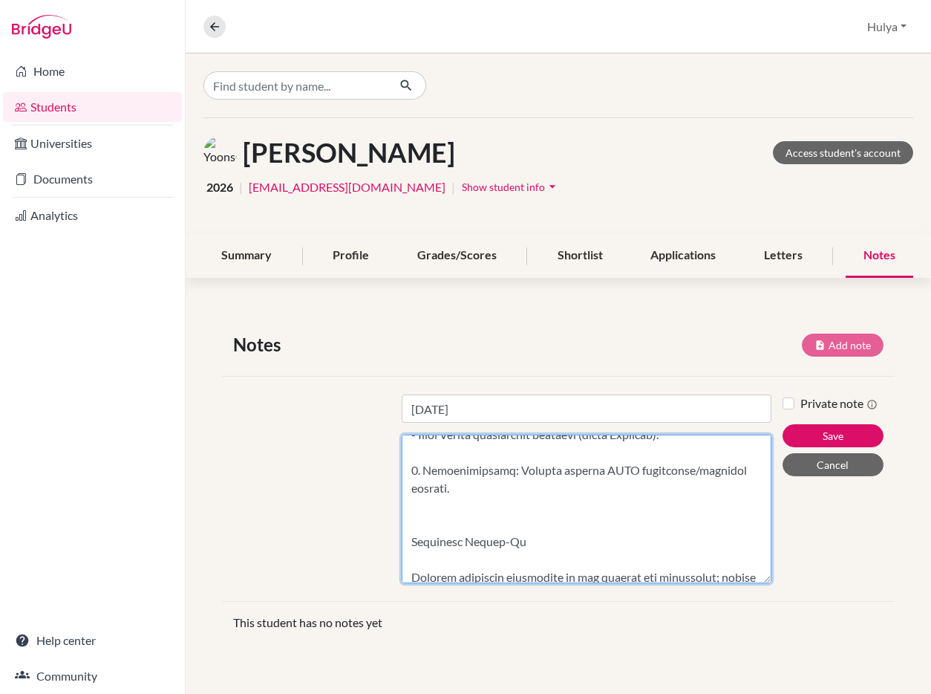
click at [469, 570] on textarea "Content" at bounding box center [587, 508] width 371 height 149
click at [466, 563] on textarea "Content" at bounding box center [587, 508] width 371 height 149
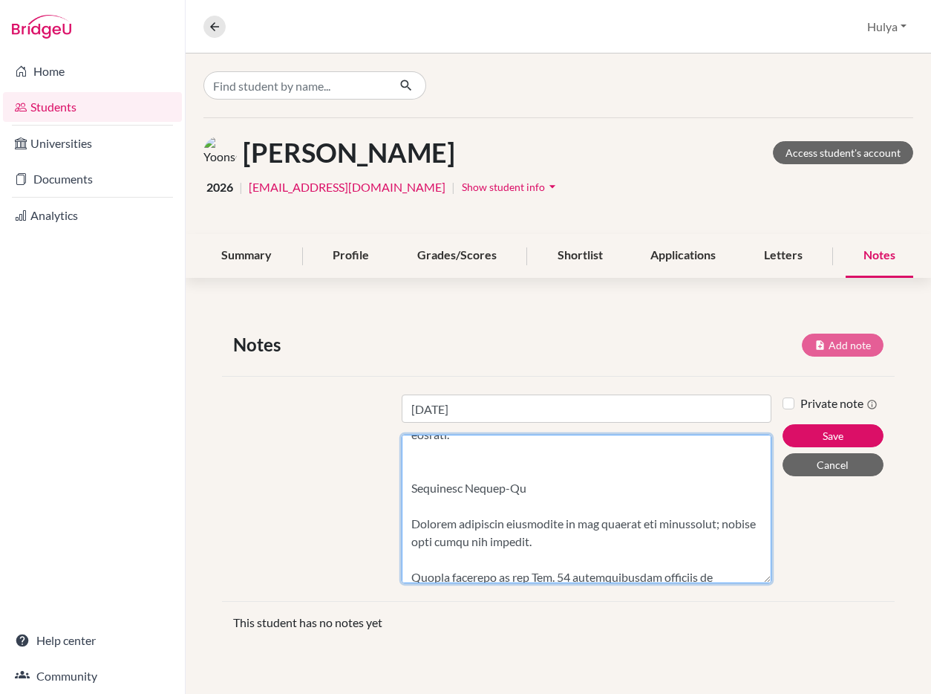
scroll to position [675, 0]
drag, startPoint x: 634, startPoint y: 540, endPoint x: 483, endPoint y: 512, distance: 153.4
click at [483, 512] on textarea "Content" at bounding box center [587, 508] width 371 height 149
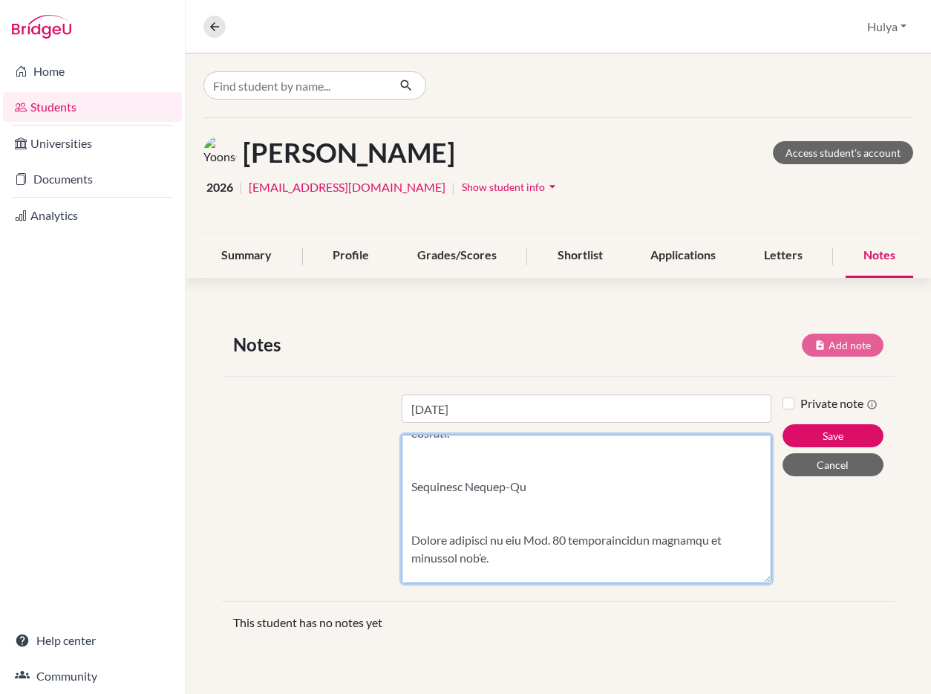
drag, startPoint x: 525, startPoint y: 561, endPoint x: 430, endPoint y: 521, distance: 102.9
click at [429, 521] on textarea "Content" at bounding box center [587, 508] width 371 height 149
click at [430, 521] on textarea "Content" at bounding box center [587, 508] width 371 height 149
click at [425, 505] on textarea "Content" at bounding box center [587, 508] width 371 height 149
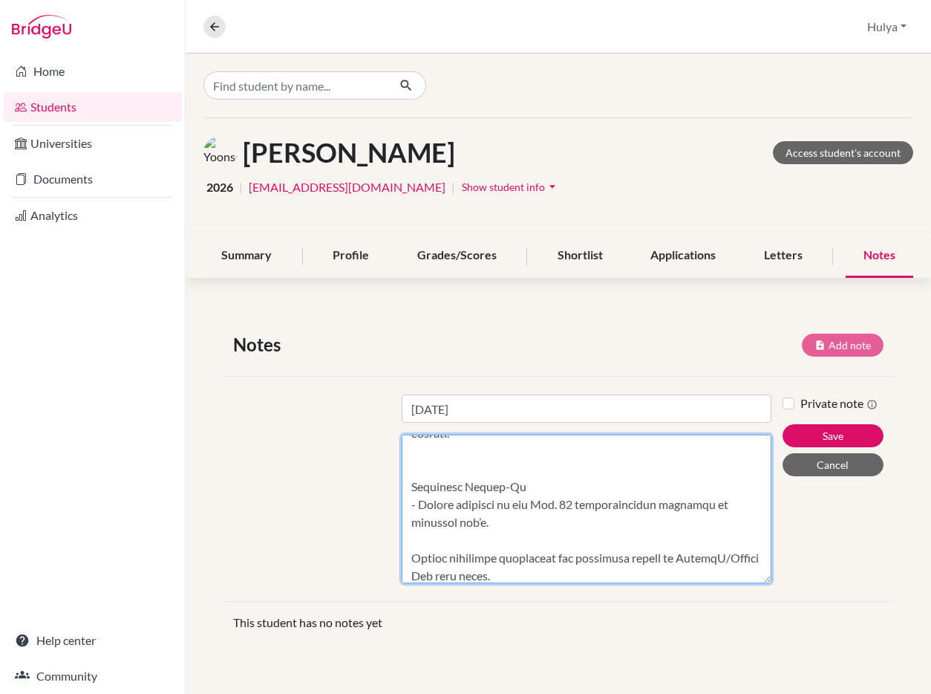
click at [452, 536] on textarea "Content" at bounding box center [587, 508] width 371 height 149
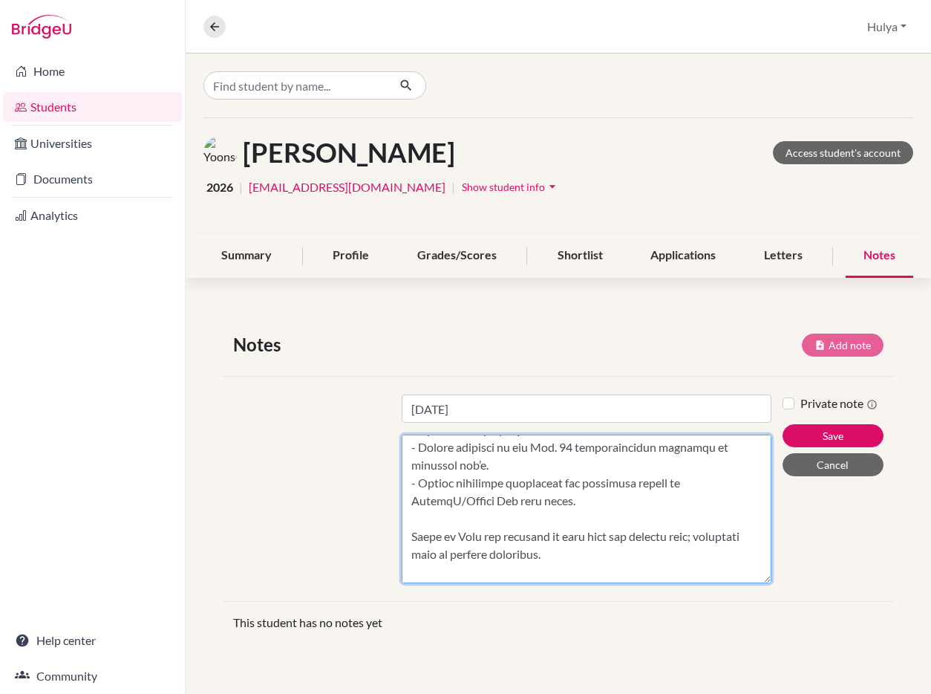
scroll to position [734, 0]
click at [503, 526] on textarea "Content" at bounding box center [587, 508] width 371 height 149
click at [496, 518] on textarea "Content" at bounding box center [587, 508] width 371 height 149
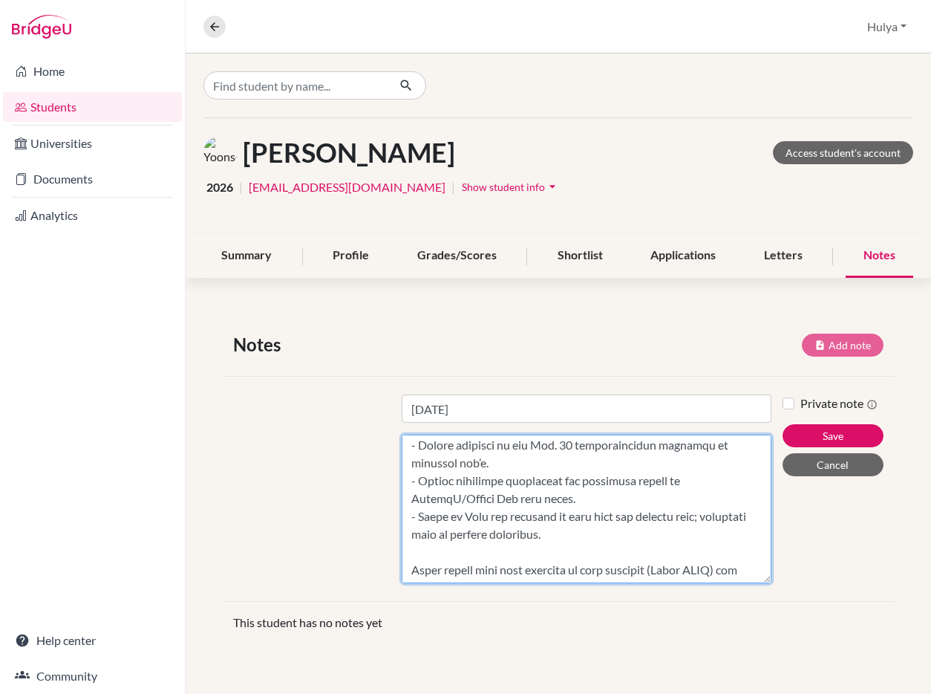
click at [495, 553] on textarea "Content" at bounding box center [587, 508] width 371 height 149
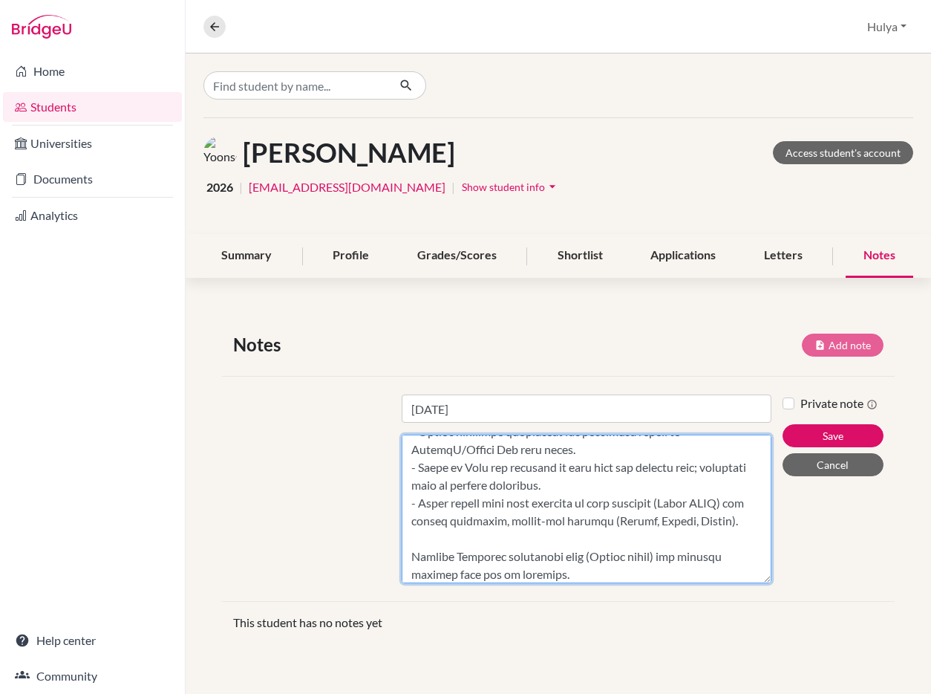
scroll to position [806, 0]
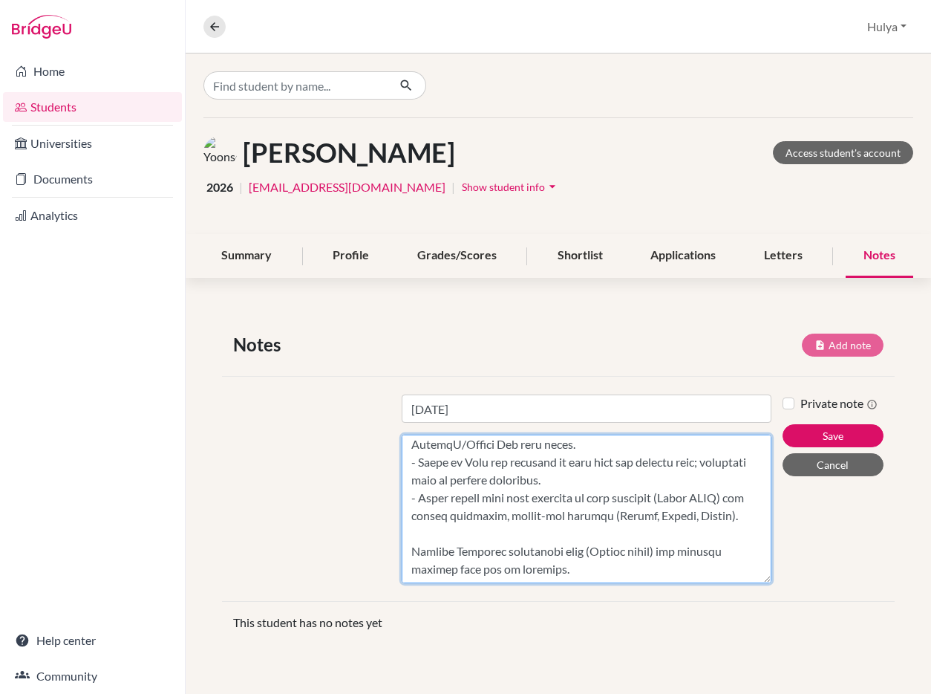
click at [509, 515] on textarea "Content" at bounding box center [587, 508] width 371 height 149
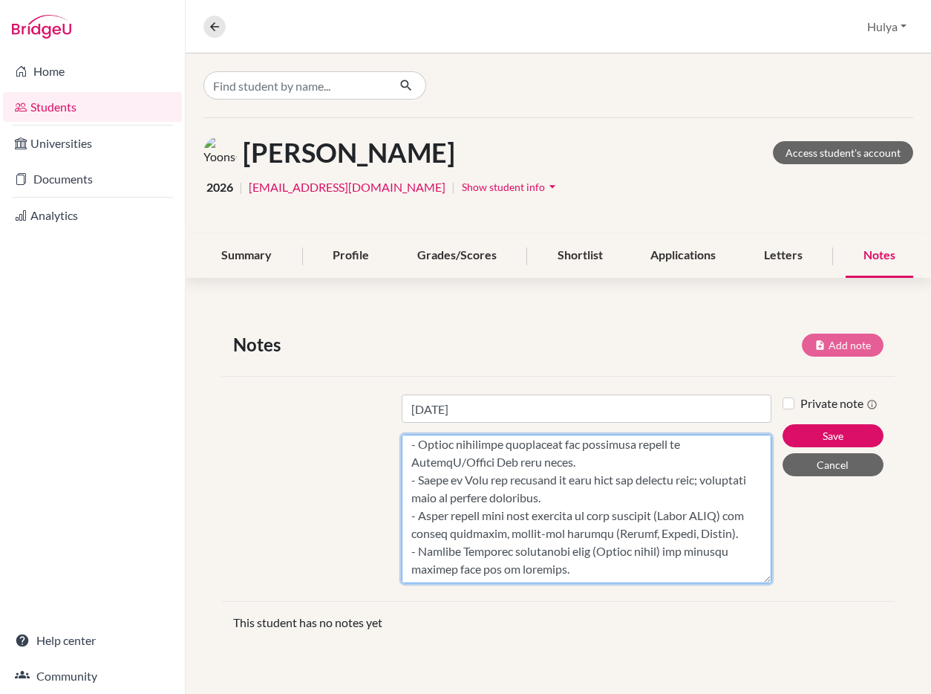
scroll to position [789, 0]
click at [741, 530] on textarea "Content" at bounding box center [587, 508] width 371 height 149
click at [581, 573] on textarea "Content" at bounding box center [587, 508] width 371 height 149
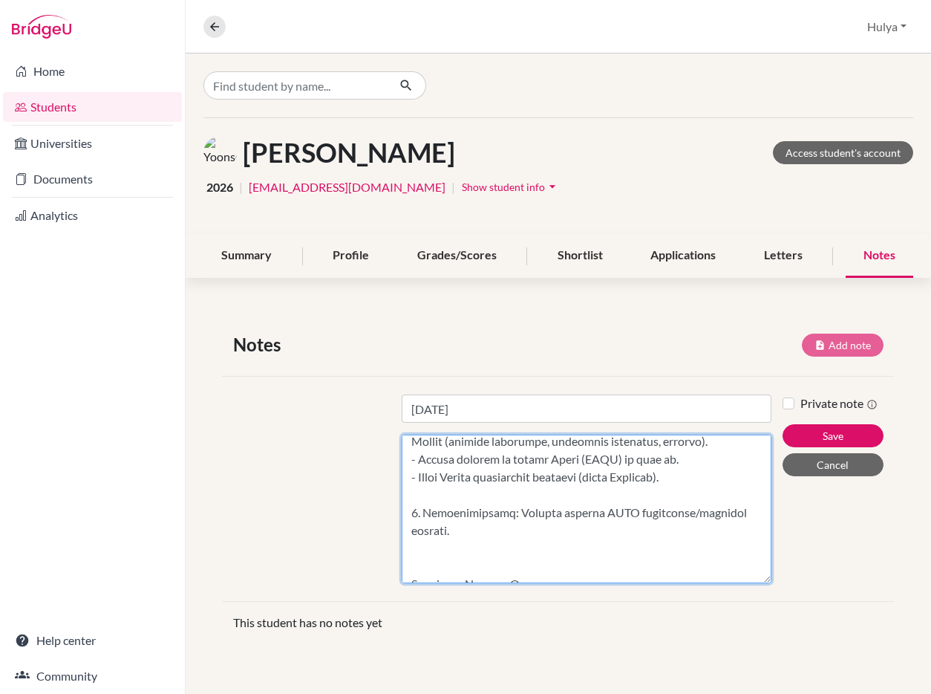
scroll to position [596, 0]
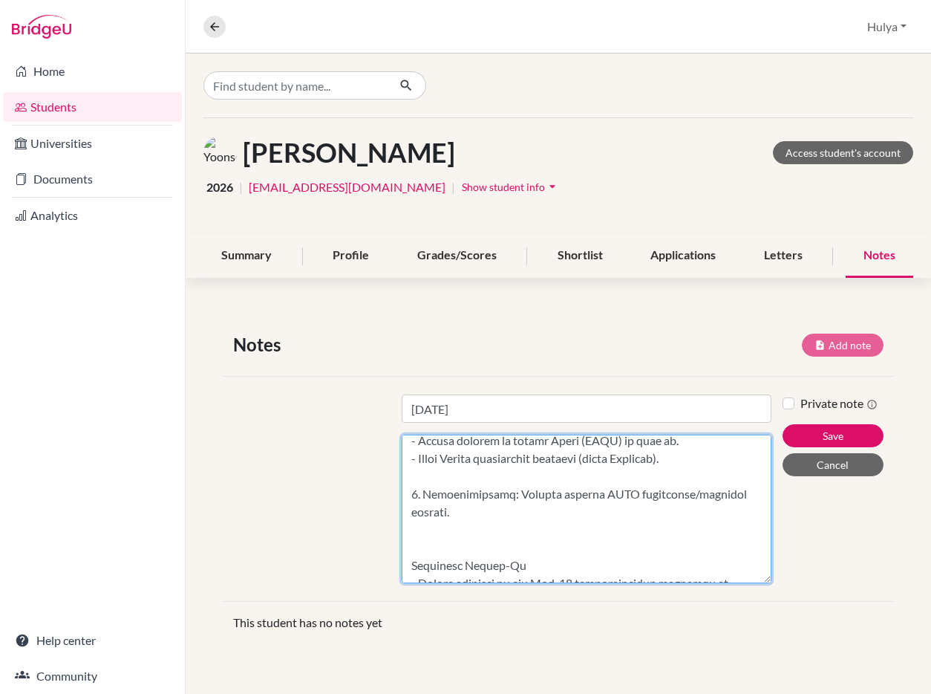
click at [489, 536] on textarea "Content" at bounding box center [587, 508] width 371 height 149
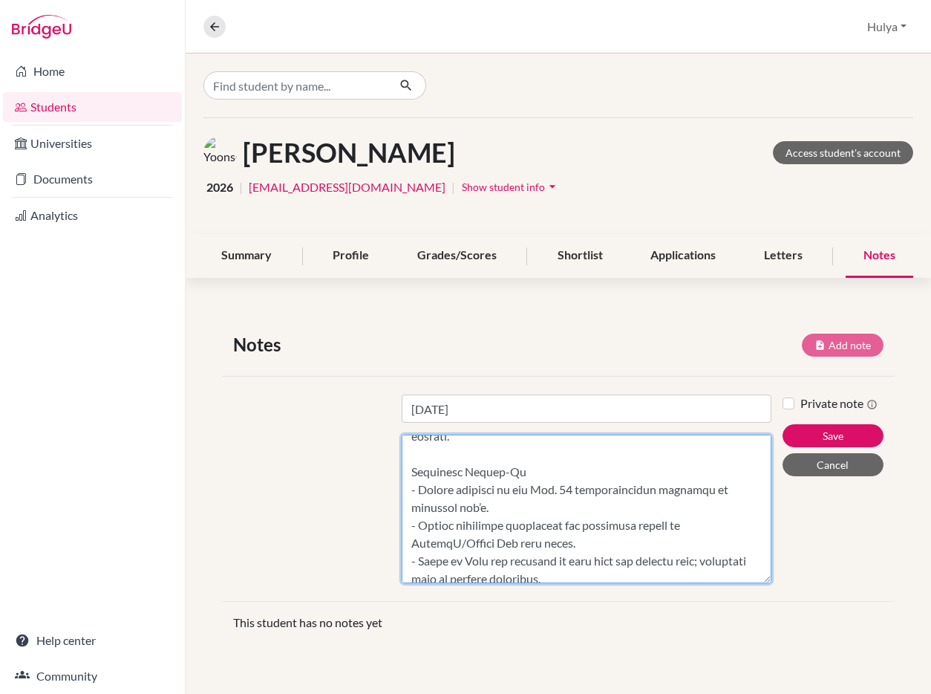
scroll to position [753, 0]
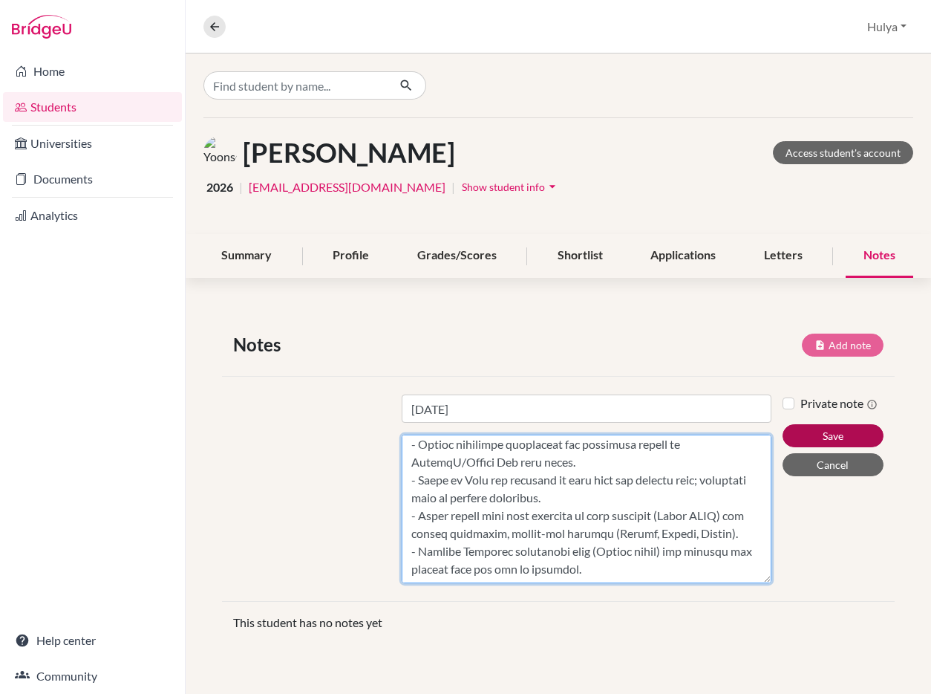
type textarea "Lor ip dolorsitame cons adi E.S. doe Tempo incididuntut, lab etdol magna aliqua…"
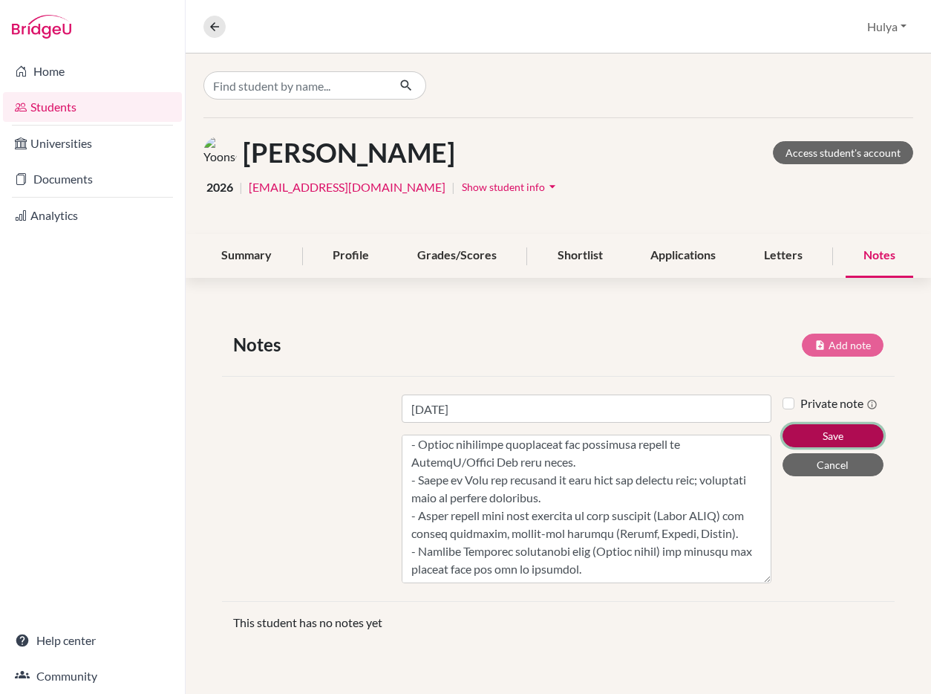
click at [818, 431] on button "Save" at bounding box center [833, 435] width 101 height 23
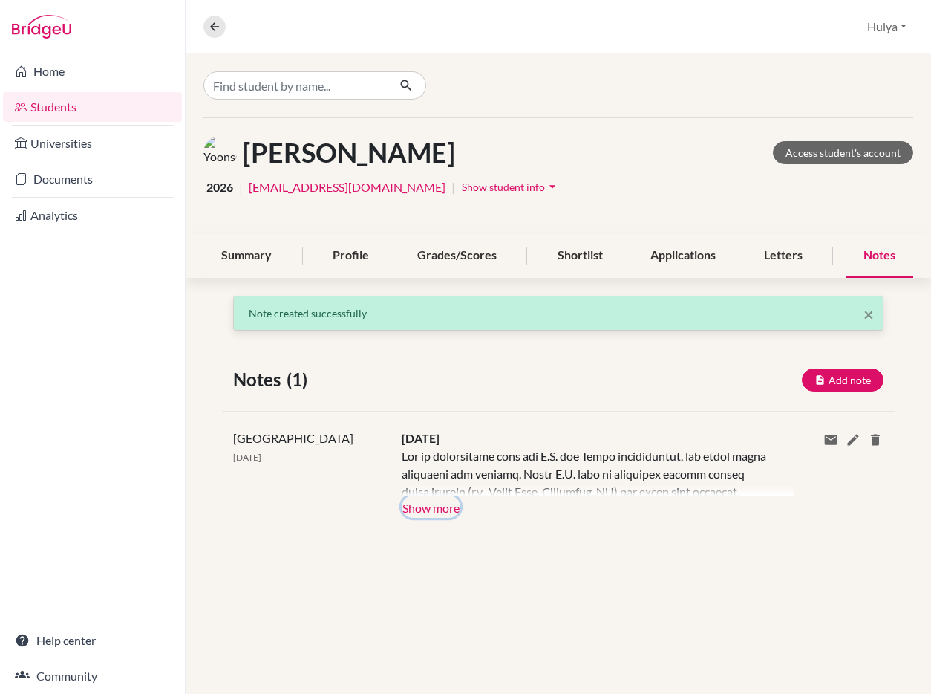
click at [442, 503] on button "Show more" at bounding box center [431, 506] width 59 height 22
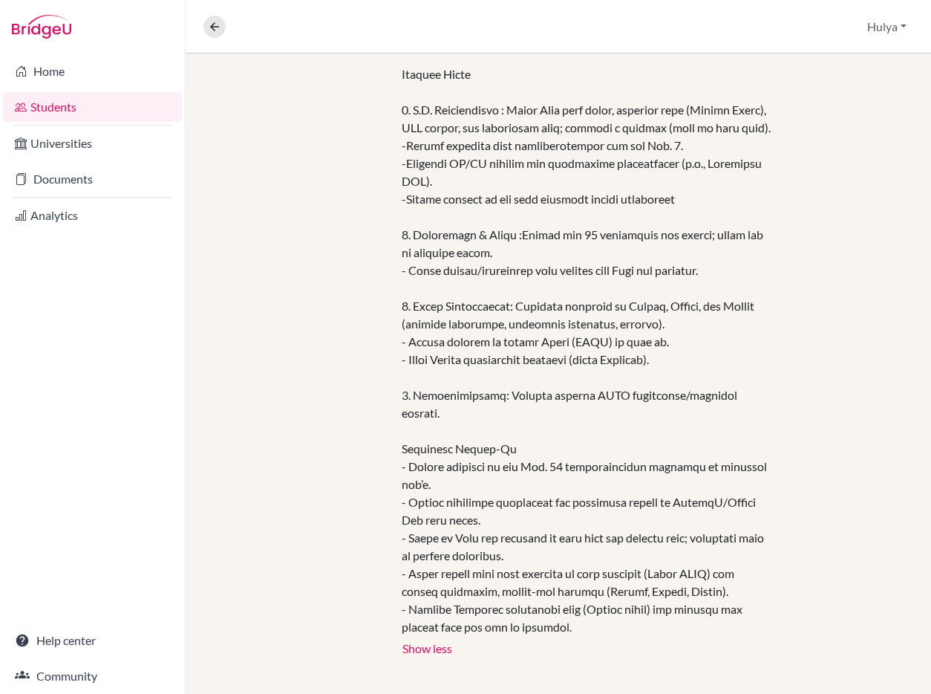
scroll to position [0, 0]
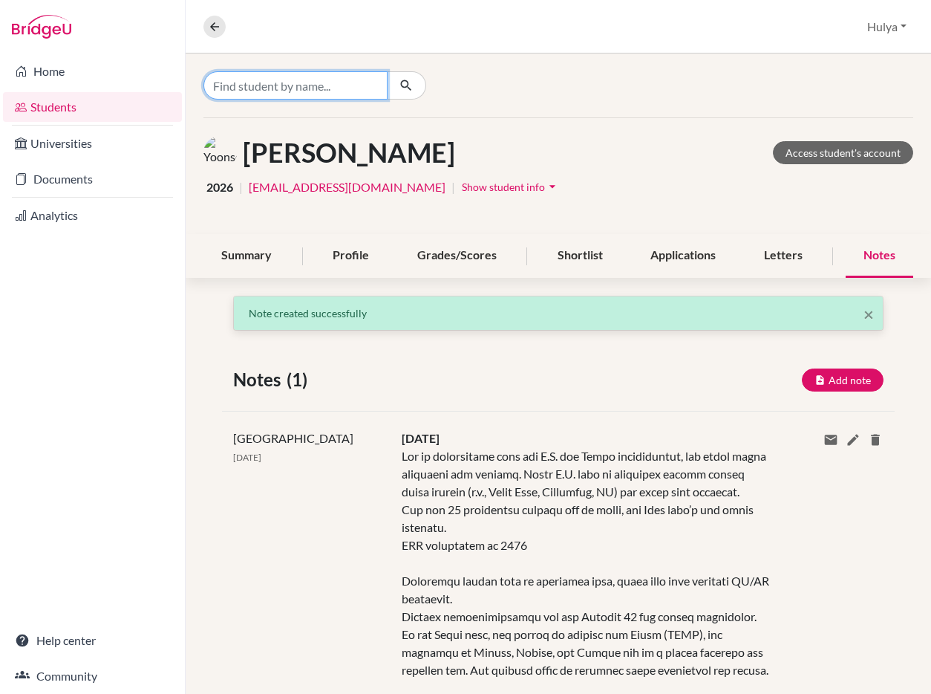
click at [321, 82] on input "Find student by name..." at bounding box center [295, 85] width 184 height 28
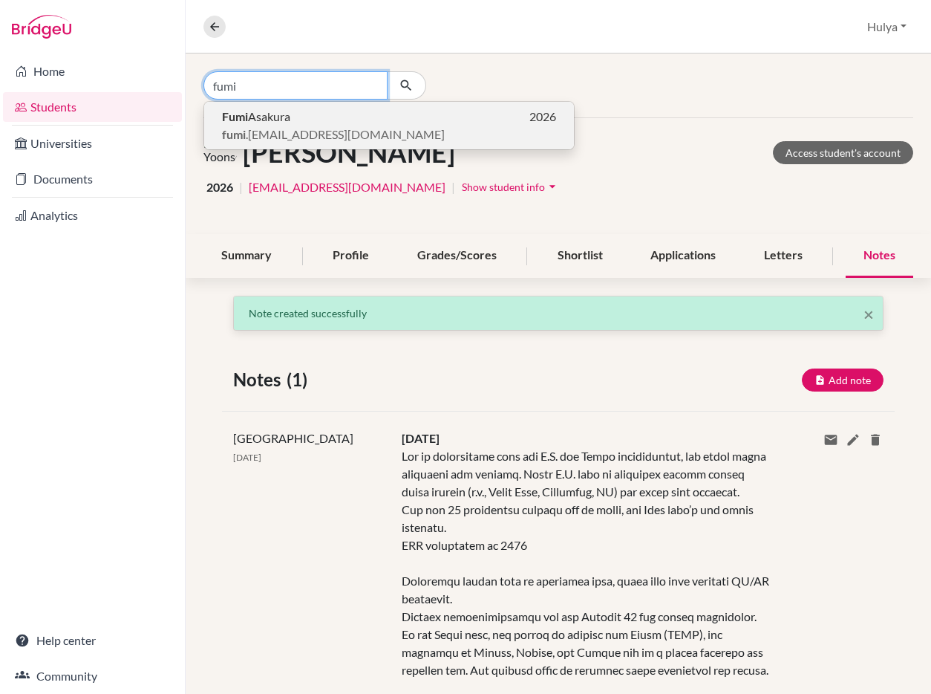
type input "fumi"
click at [308, 109] on p "[PERSON_NAME] 2026" at bounding box center [389, 117] width 334 height 18
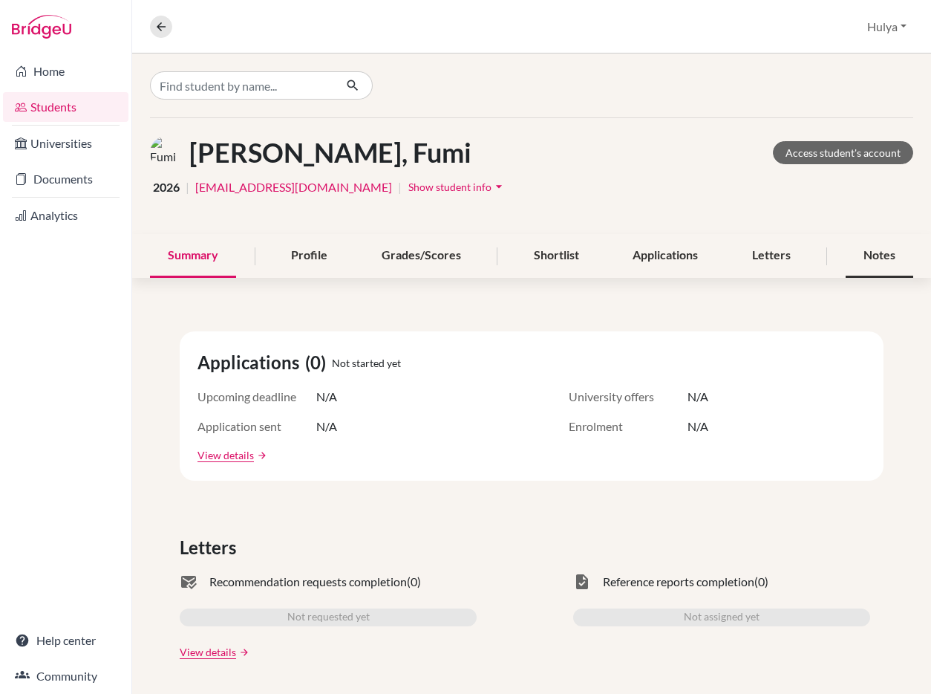
click at [846, 245] on div "Notes" at bounding box center [880, 256] width 68 height 44
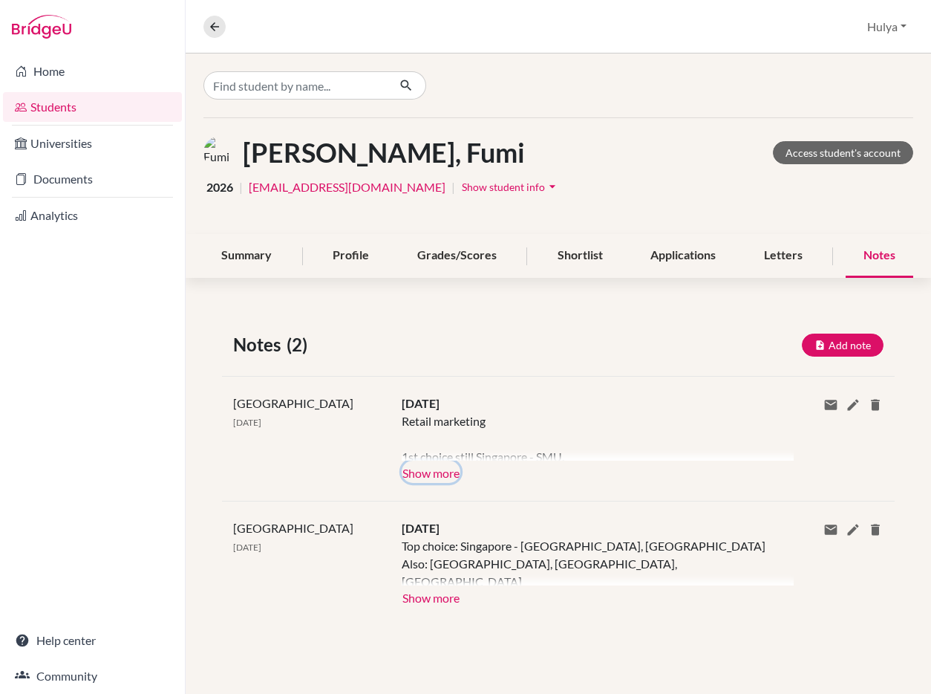
click at [437, 470] on button "Show more" at bounding box center [431, 471] width 59 height 22
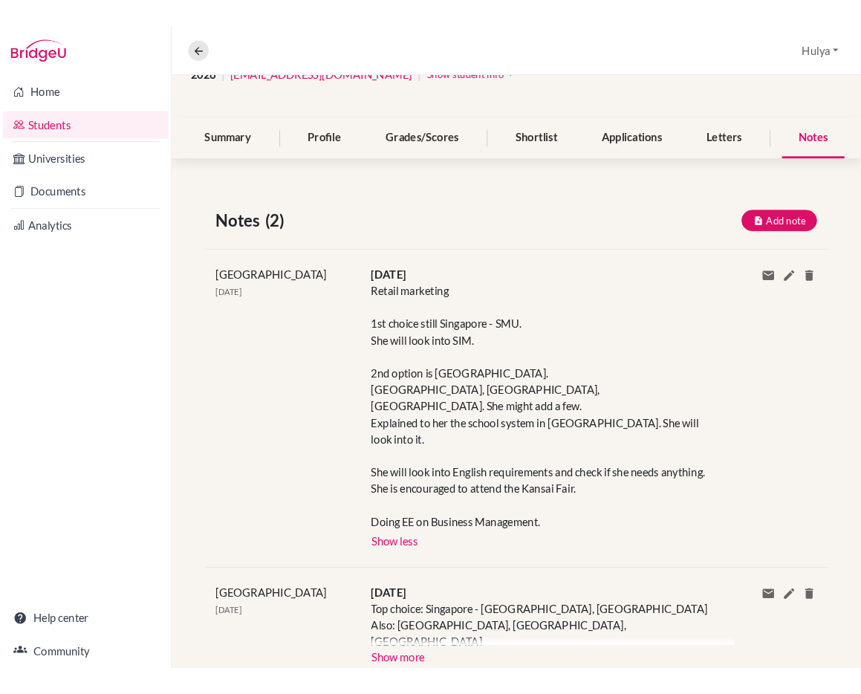
scroll to position [151, 0]
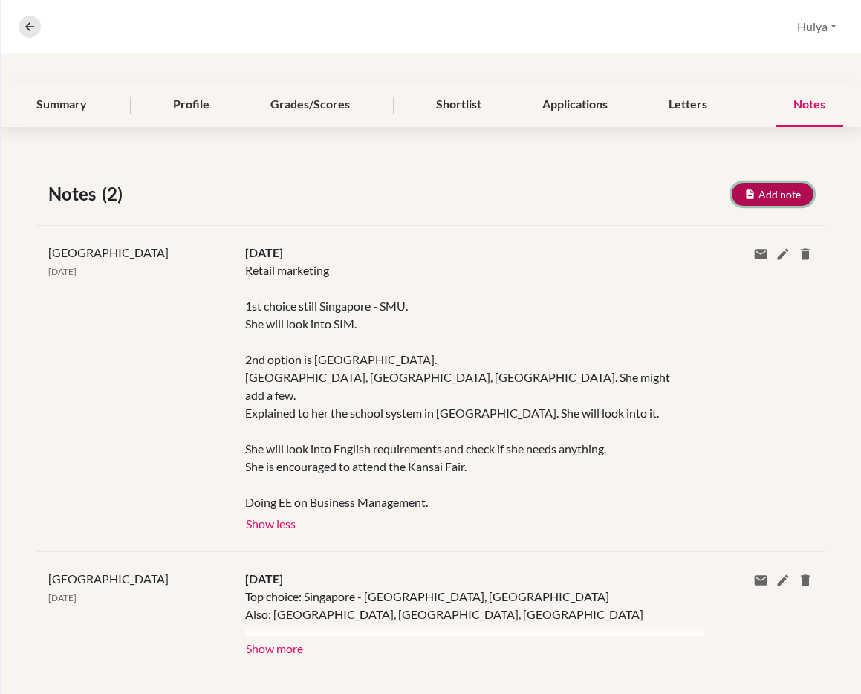
click at [795, 195] on button "Add note" at bounding box center [772, 194] width 82 height 23
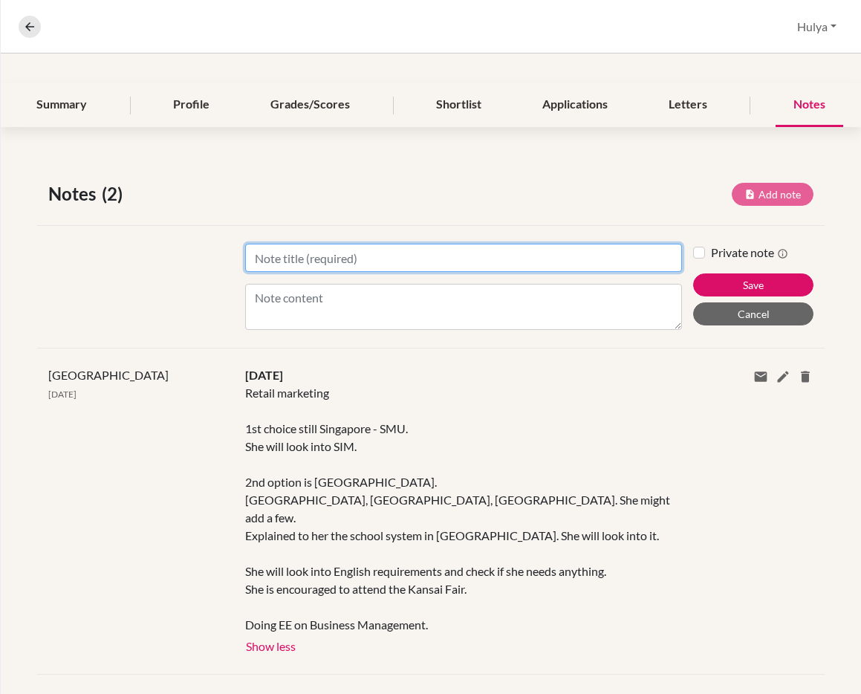
click at [360, 261] on input "Title" at bounding box center [463, 258] width 437 height 28
type input "[DATE]"
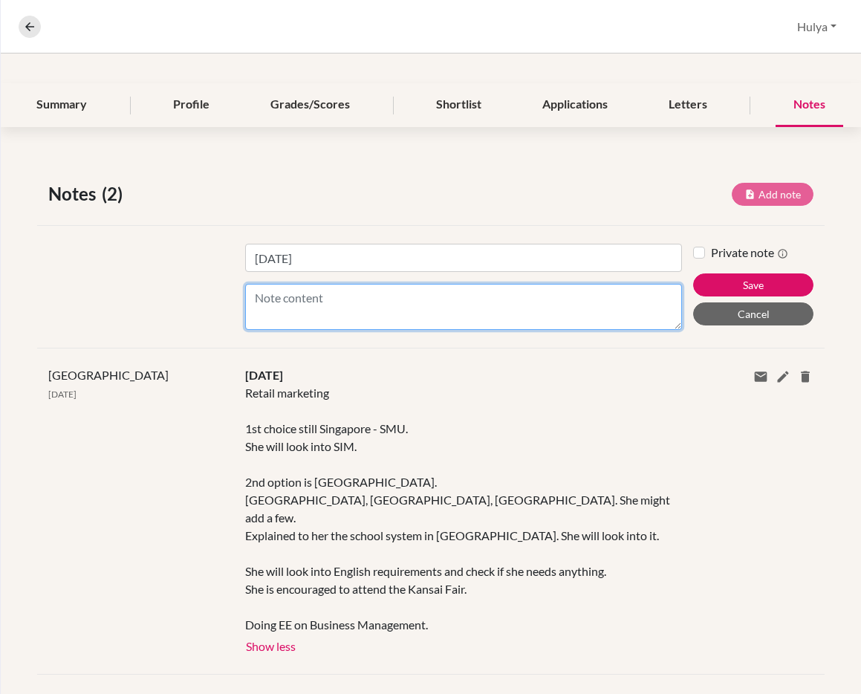
click at [542, 304] on textarea "Content" at bounding box center [463, 307] width 437 height 46
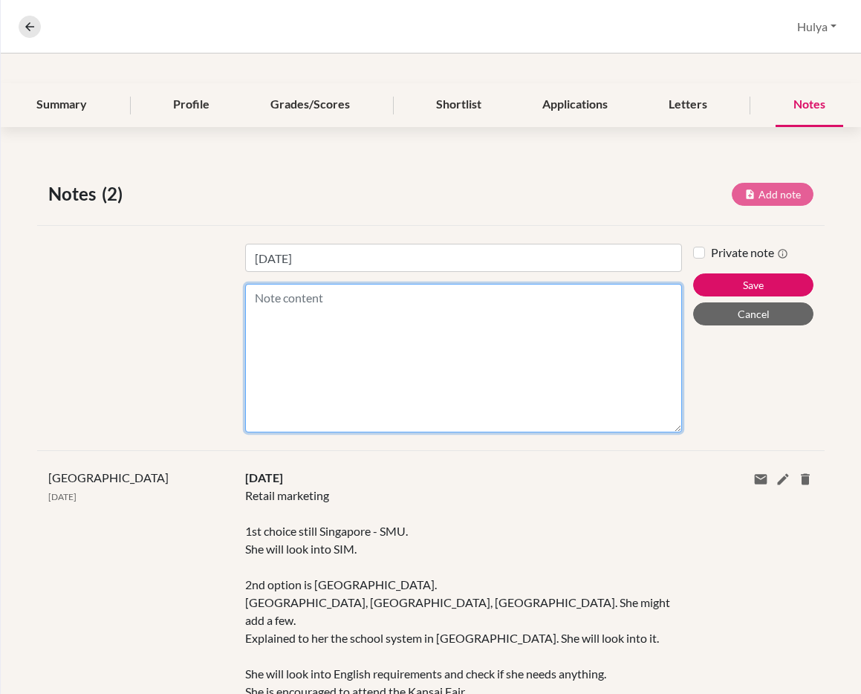
drag, startPoint x: 677, startPoint y: 325, endPoint x: 680, endPoint y: 608, distance: 283.0
click at [680, 608] on div "Notes (2) Add note Title [DATE] Content Private note Save Cancel [GEOGRAPHIC_DA…" at bounding box center [431, 541] width 860 height 792
paste textarea "Interested mainly in [GEOGRAPHIC_DATA] and [GEOGRAPHIC_DATA], but also consider…"
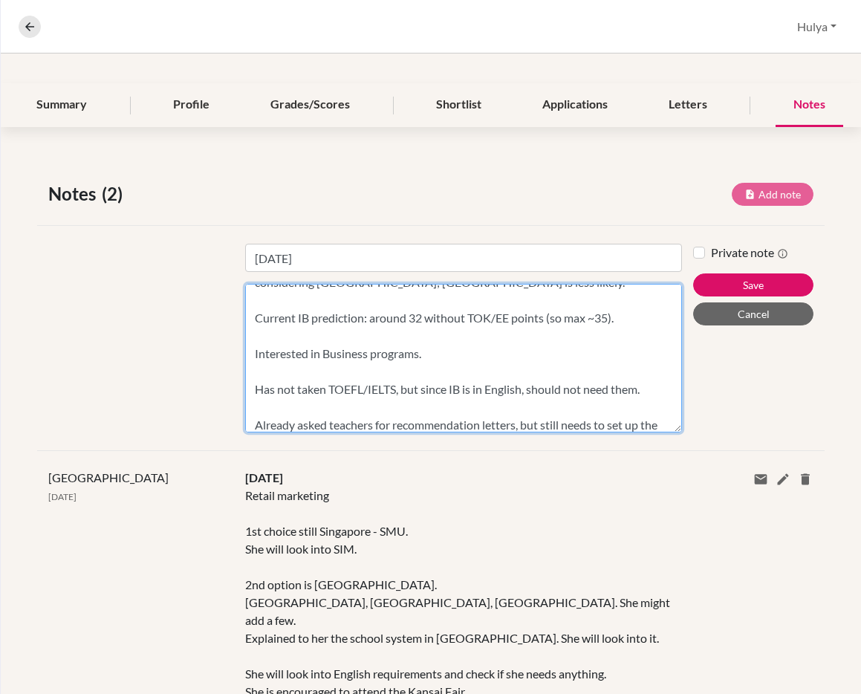
scroll to position [0, 0]
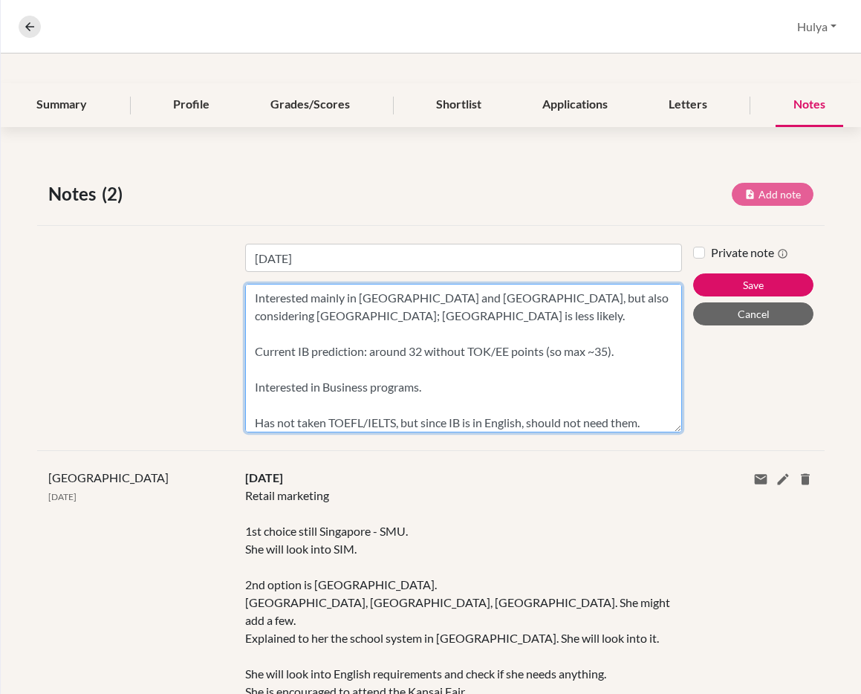
click at [390, 330] on textarea "Interested mainly in [GEOGRAPHIC_DATA] and [GEOGRAPHIC_DATA], but also consider…" at bounding box center [463, 358] width 437 height 149
click at [255, 351] on textarea "Interested mainly in [GEOGRAPHIC_DATA] and [GEOGRAPHIC_DATA], but also consider…" at bounding box center [463, 358] width 437 height 149
click at [249, 310] on textarea "Interested mainly in [GEOGRAPHIC_DATA] and [GEOGRAPHIC_DATA], but also consider…" at bounding box center [463, 358] width 437 height 149
click at [250, 303] on textarea "Interested mainly in [GEOGRAPHIC_DATA] and [GEOGRAPHIC_DATA], but also consider…" at bounding box center [463, 358] width 437 height 149
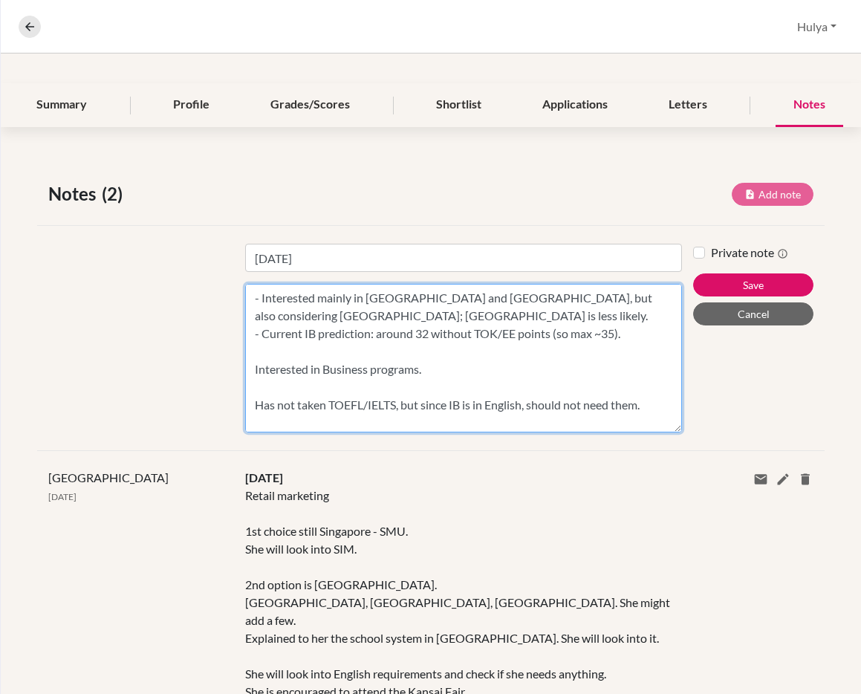
click at [317, 293] on textarea "- Interested mainly in [GEOGRAPHIC_DATA] and [GEOGRAPHIC_DATA], but also consid…" at bounding box center [463, 358] width 437 height 149
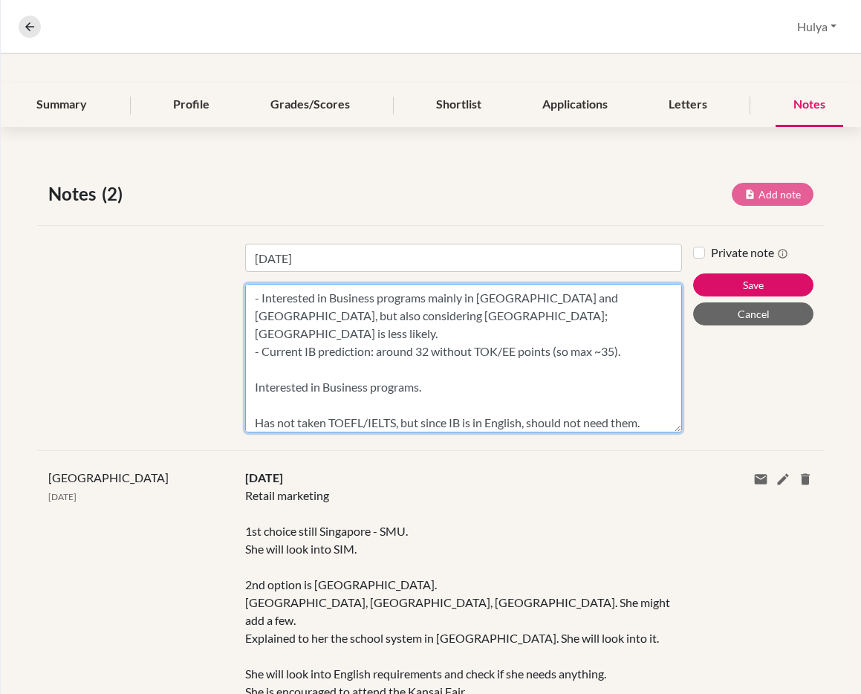
drag, startPoint x: 434, startPoint y: 369, endPoint x: 362, endPoint y: 349, distance: 74.8
click at [362, 349] on textarea "- Interested in Business programs mainly in [GEOGRAPHIC_DATA] and [GEOGRAPHIC_D…" at bounding box center [463, 358] width 437 height 149
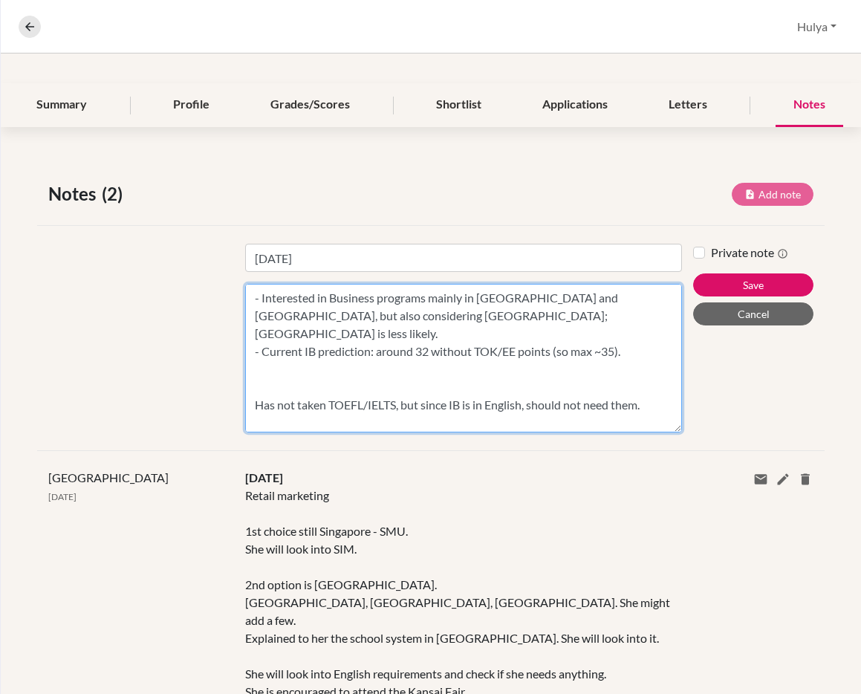
drag, startPoint x: 370, startPoint y: 359, endPoint x: 654, endPoint y: 388, distance: 285.2
click at [654, 388] on textarea "- Interested in Business programs mainly in [GEOGRAPHIC_DATA] and [GEOGRAPHIC_D…" at bounding box center [463, 358] width 437 height 149
click at [388, 383] on textarea "- Interested in Business programs mainly in [GEOGRAPHIC_DATA] and [GEOGRAPHIC_D…" at bounding box center [463, 358] width 437 height 149
click at [369, 374] on textarea "- Interested in Business programs mainly in [GEOGRAPHIC_DATA] and [GEOGRAPHIC_D…" at bounding box center [463, 358] width 437 height 149
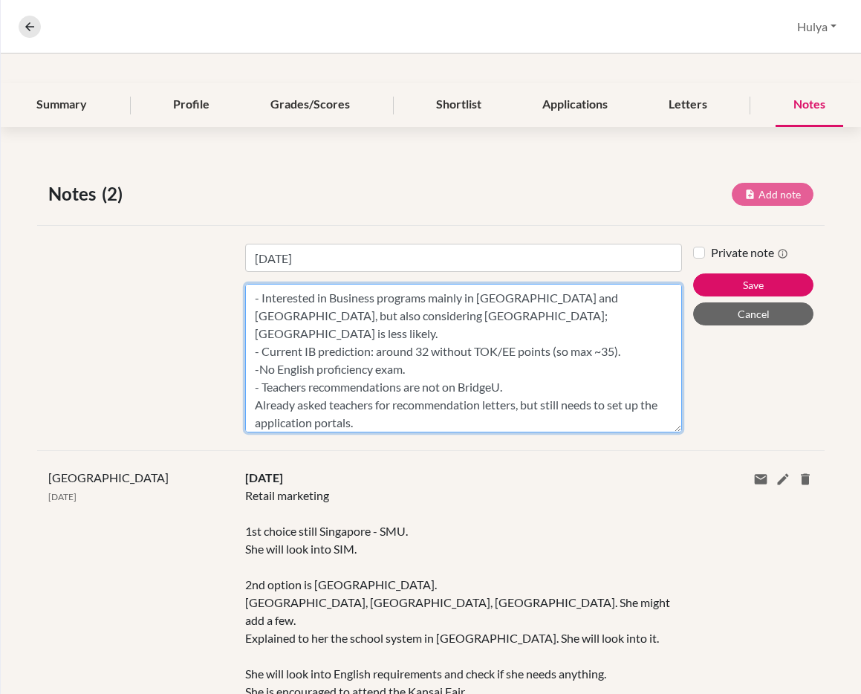
drag, startPoint x: 317, startPoint y: 394, endPoint x: 254, endPoint y: 394, distance: 63.1
click at [254, 394] on textarea "- Interested in Business programs mainly in [GEOGRAPHIC_DATA] and [GEOGRAPHIC_D…" at bounding box center [463, 358] width 437 height 149
click at [390, 388] on textarea "- Interested in Business programs mainly in [GEOGRAPHIC_DATA] and [GEOGRAPHIC_D…" at bounding box center [463, 358] width 437 height 149
drag, startPoint x: 368, startPoint y: 405, endPoint x: 254, endPoint y: 391, distance: 115.2
click at [254, 391] on textarea "- Interested in Business programs mainly in [GEOGRAPHIC_DATA] and [GEOGRAPHIC_D…" at bounding box center [463, 358] width 437 height 149
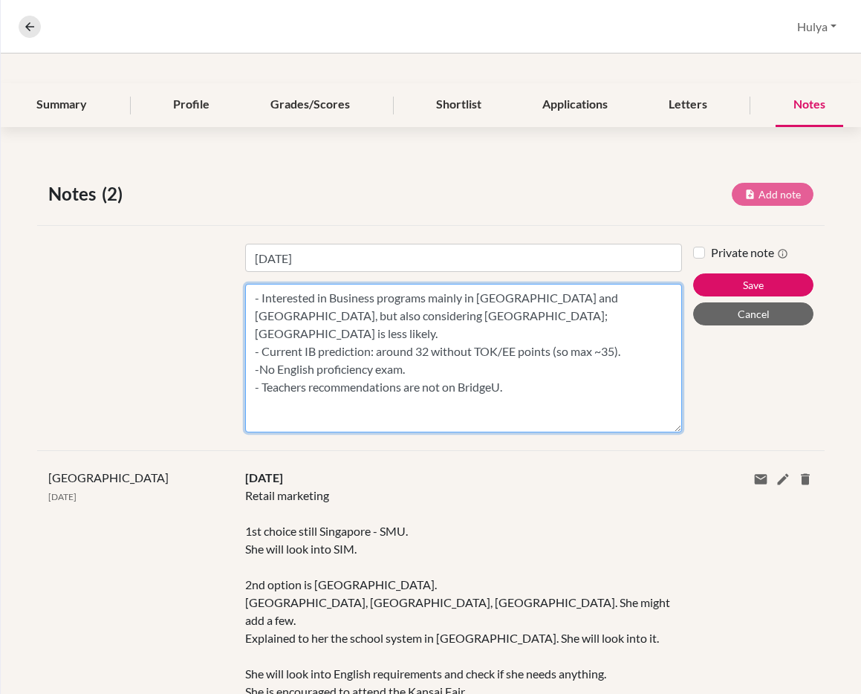
drag, startPoint x: 677, startPoint y: 428, endPoint x: 678, endPoint y: 527, distance: 98.8
click at [678, 527] on div "Notes (2) Add note Title [DATE] Content - Interested in Business programs mainl…" at bounding box center [431, 541] width 860 height 792
click at [306, 371] on textarea "- Interested in Business programs mainly in [GEOGRAPHIC_DATA] and [GEOGRAPHIC_D…" at bounding box center [463, 358] width 437 height 149
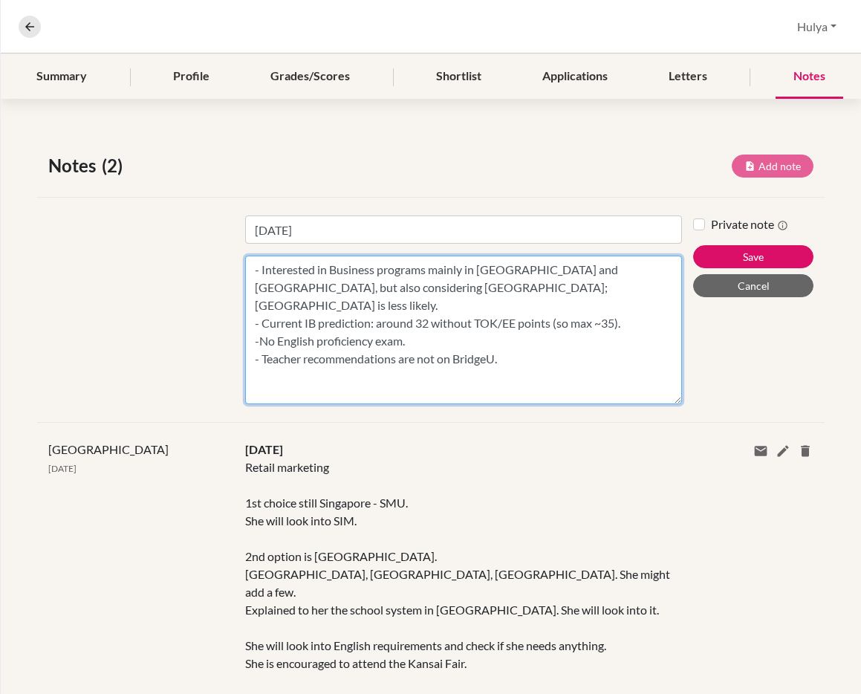
scroll to position [189, 0]
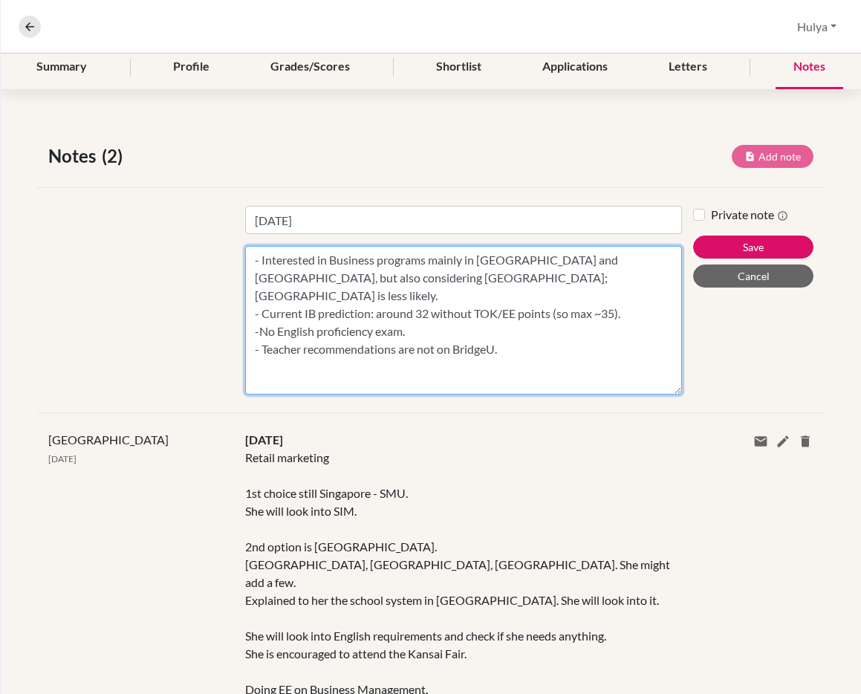
click at [290, 368] on textarea "- Interested in Business programs mainly in [GEOGRAPHIC_DATA] and [GEOGRAPHIC_D…" at bounding box center [463, 320] width 437 height 149
paste textarea "Lo Ipsumd & Sita Conse Adipiscin ELI seddoeiu te incidi utlaboreetd (magna al 2…"
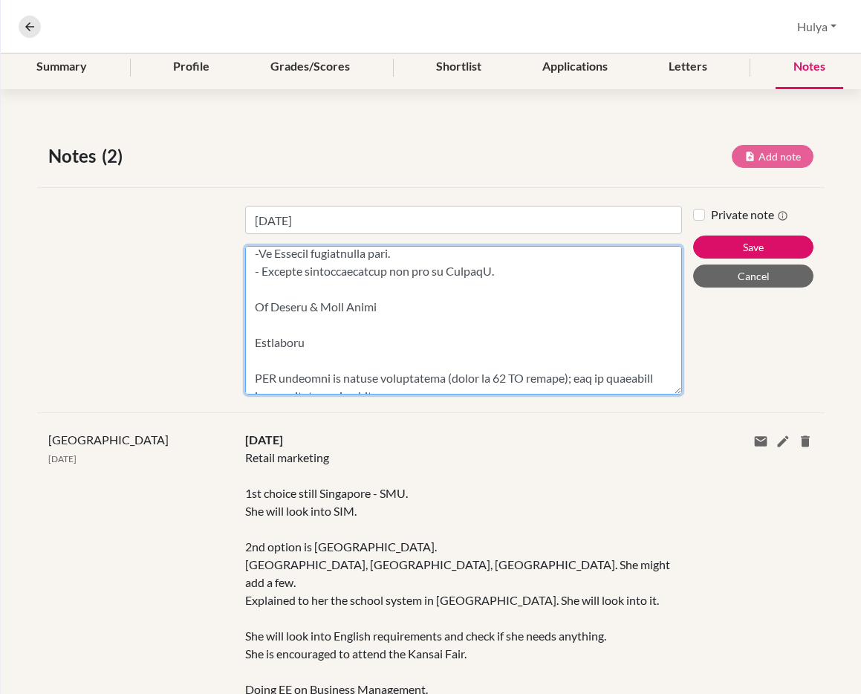
scroll to position [74, 0]
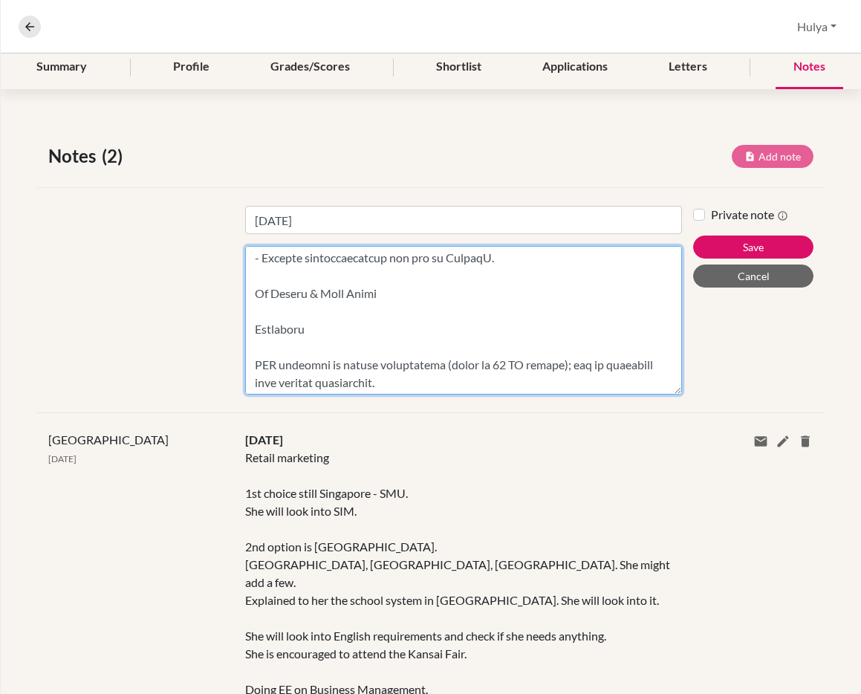
click at [313, 334] on textarea "Content" at bounding box center [463, 320] width 437 height 149
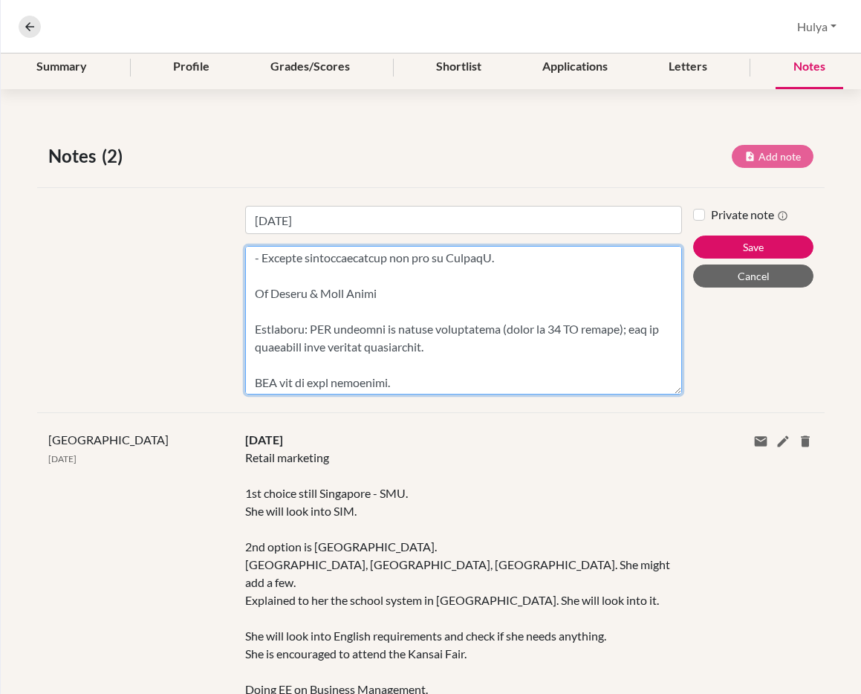
click at [377, 362] on textarea "Content" at bounding box center [463, 320] width 437 height 149
click at [355, 391] on textarea "Content" at bounding box center [463, 320] width 437 height 149
click at [355, 387] on textarea "Content" at bounding box center [463, 320] width 437 height 149
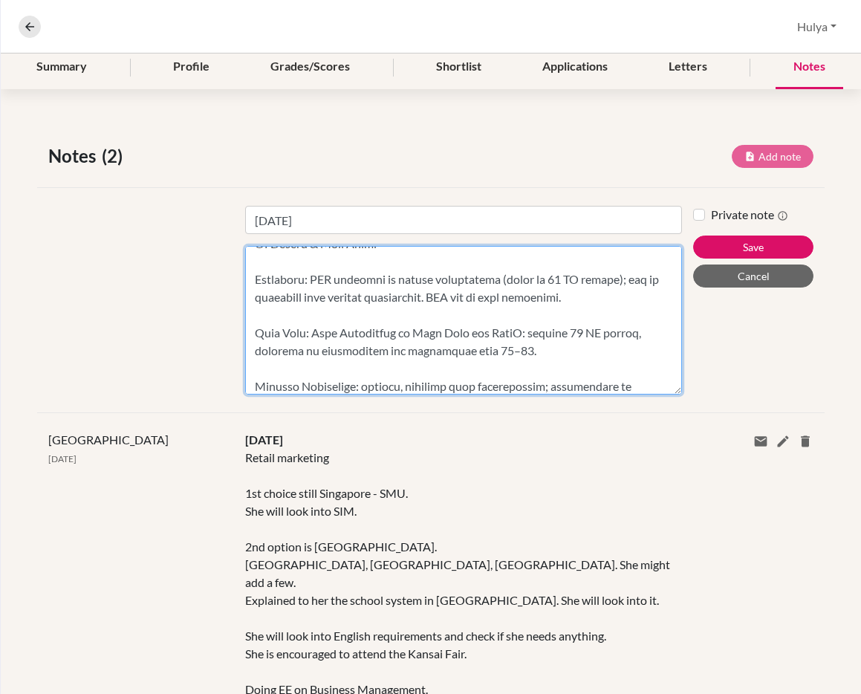
scroll to position [138, 0]
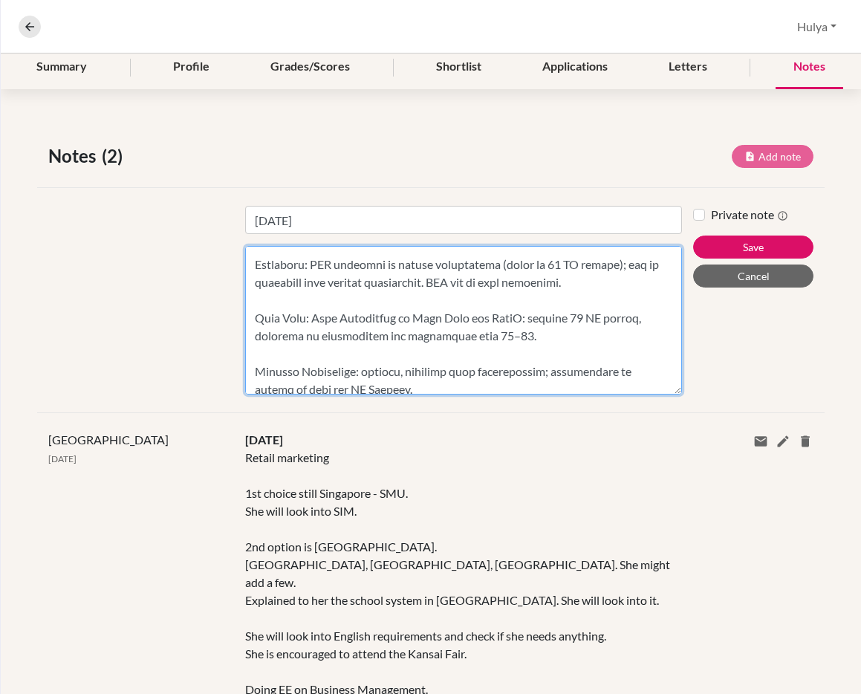
click at [281, 356] on textarea "Content" at bounding box center [463, 320] width 437 height 149
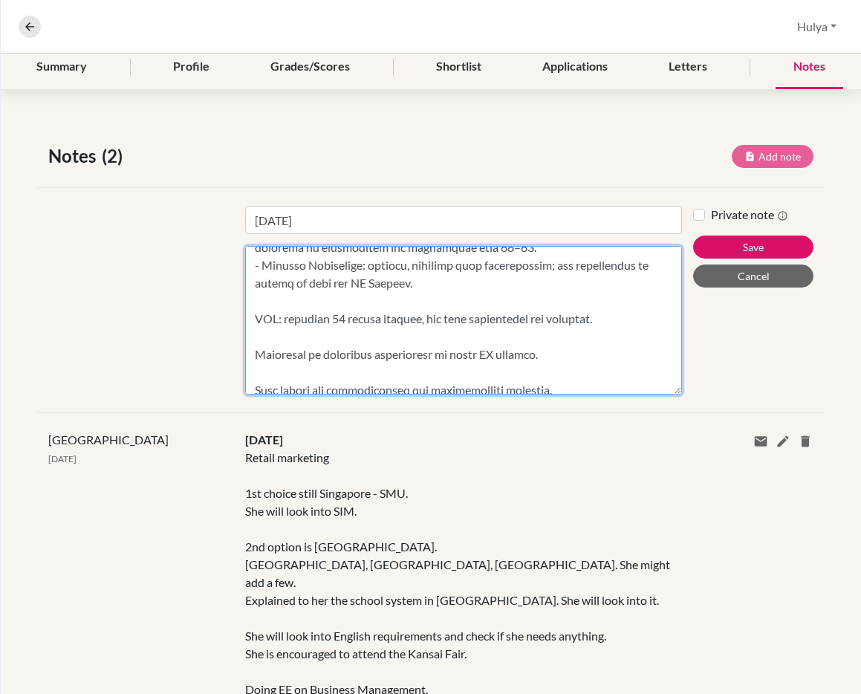
scroll to position [230, 0]
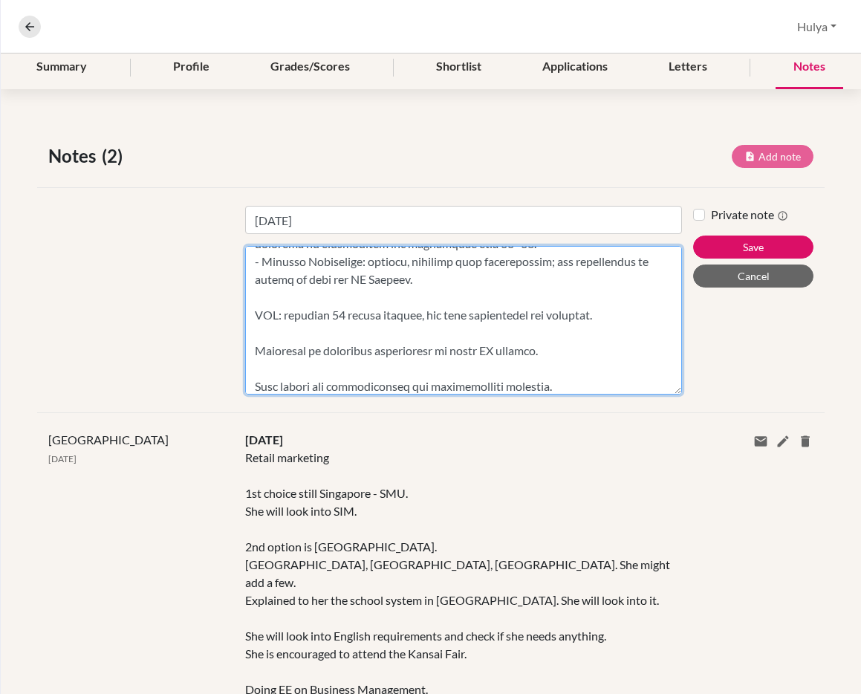
click at [307, 299] on textarea "Content" at bounding box center [463, 320] width 437 height 149
drag, startPoint x: 307, startPoint y: 299, endPoint x: 633, endPoint y: 316, distance: 325.8
click at [633, 316] on textarea "Content" at bounding box center [463, 320] width 437 height 149
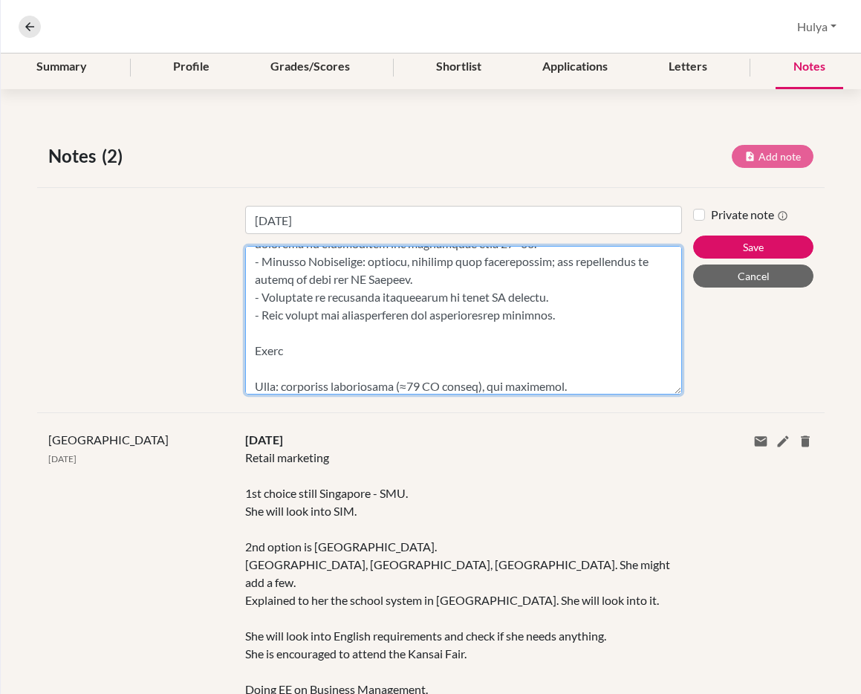
click at [443, 357] on textarea "Content" at bounding box center [463, 320] width 437 height 149
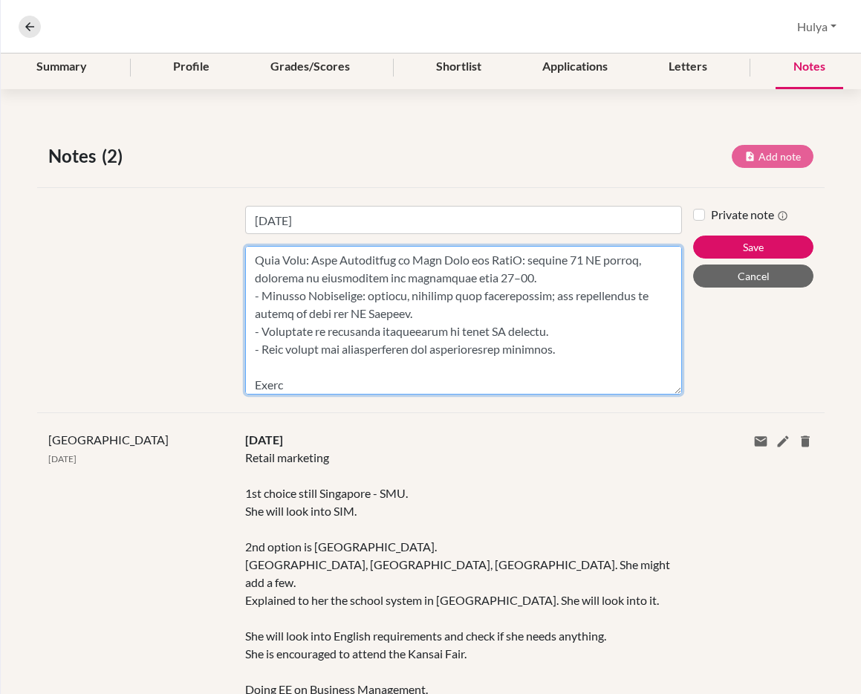
scroll to position [213, 0]
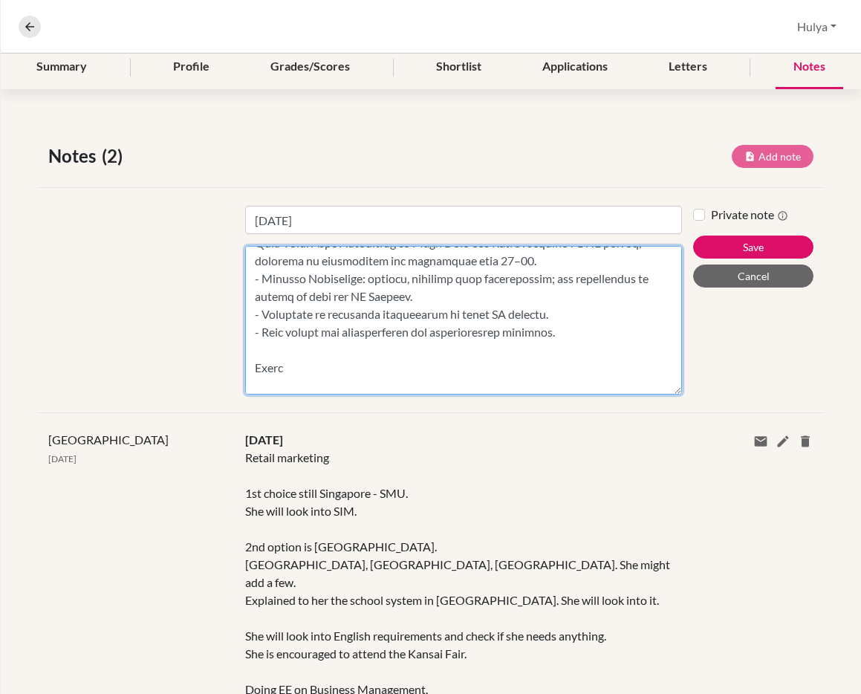
click at [269, 383] on textarea "Content" at bounding box center [463, 320] width 437 height 149
click at [321, 364] on textarea "Content" at bounding box center [463, 320] width 437 height 149
click at [605, 377] on textarea "Content" at bounding box center [463, 320] width 437 height 149
click at [478, 388] on textarea "Content" at bounding box center [463, 320] width 437 height 149
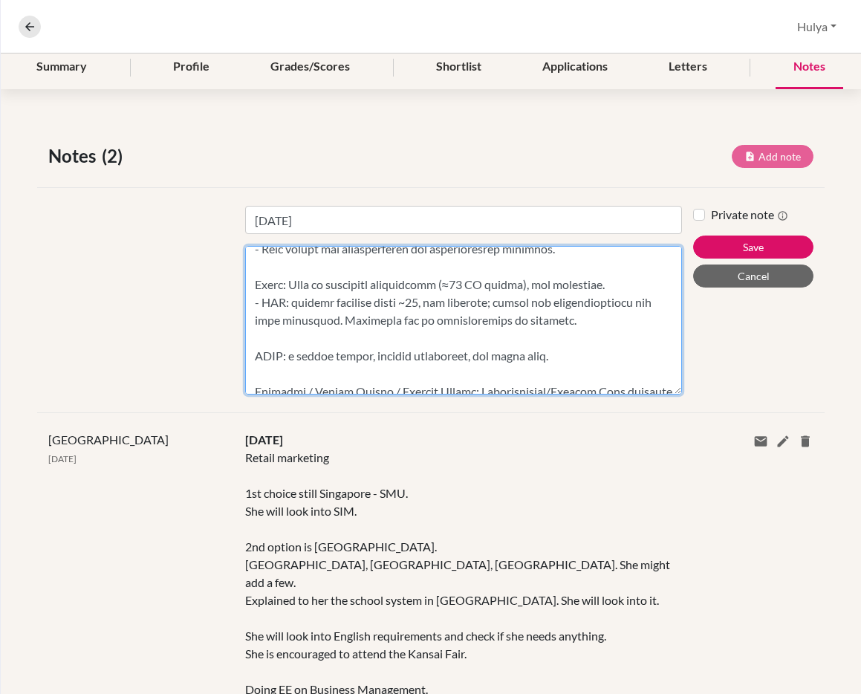
click at [364, 333] on textarea "Content" at bounding box center [463, 320] width 437 height 149
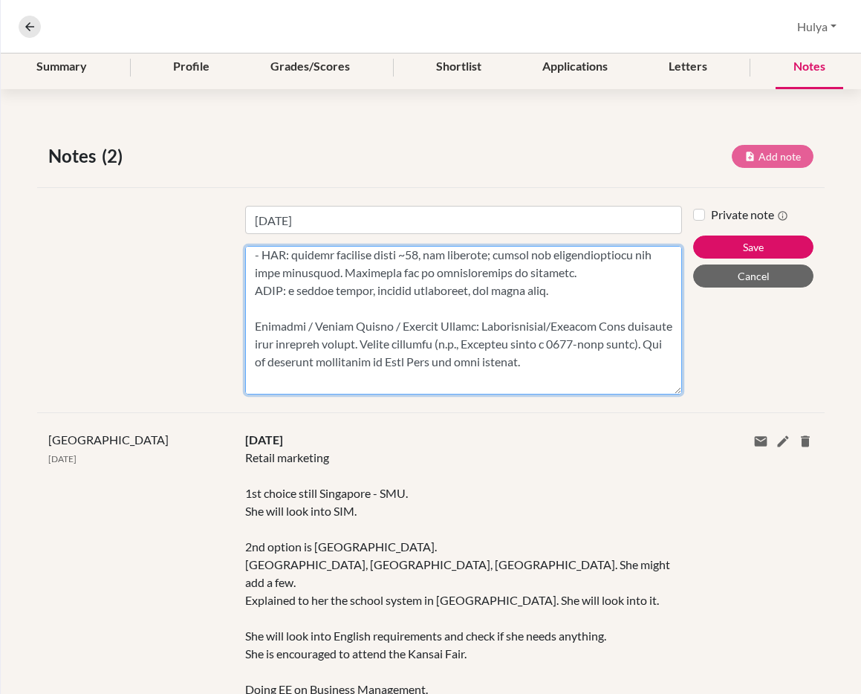
scroll to position [347, 0]
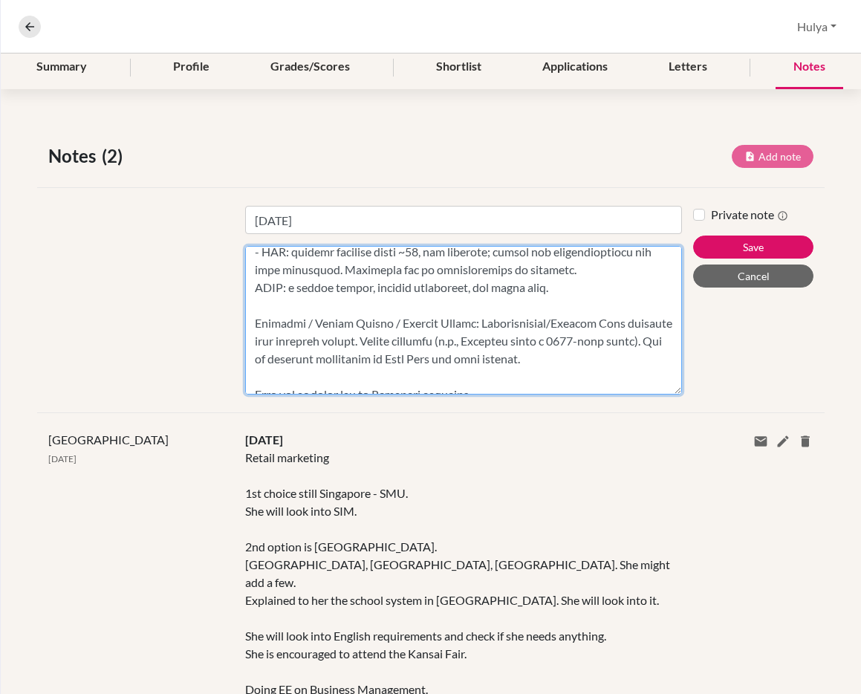
click at [355, 306] on textarea "Content" at bounding box center [463, 320] width 437 height 149
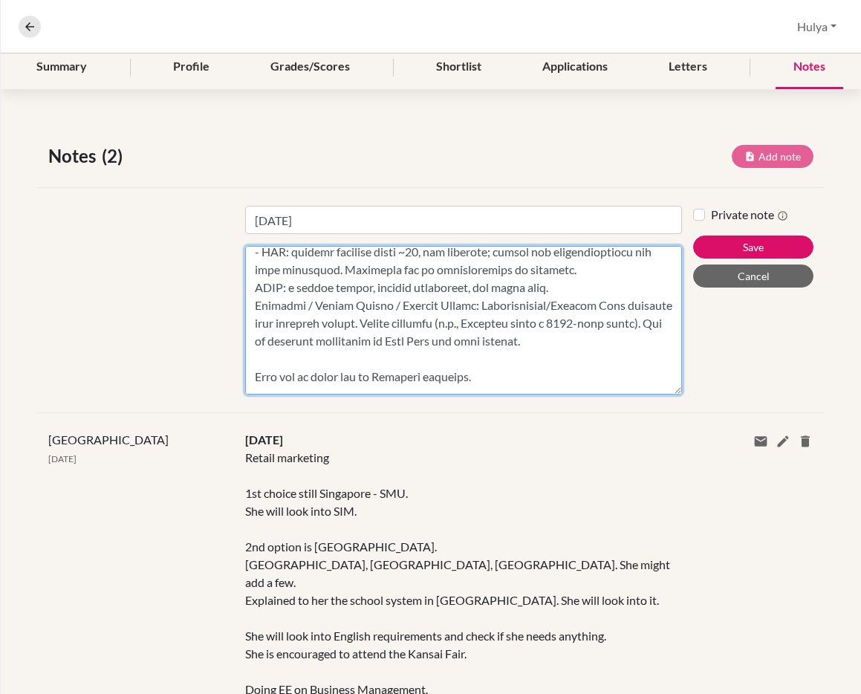
drag, startPoint x: 382, startPoint y: 303, endPoint x: 307, endPoint y: 302, distance: 75.8
click at [307, 302] on textarea "Content" at bounding box center [463, 320] width 437 height 149
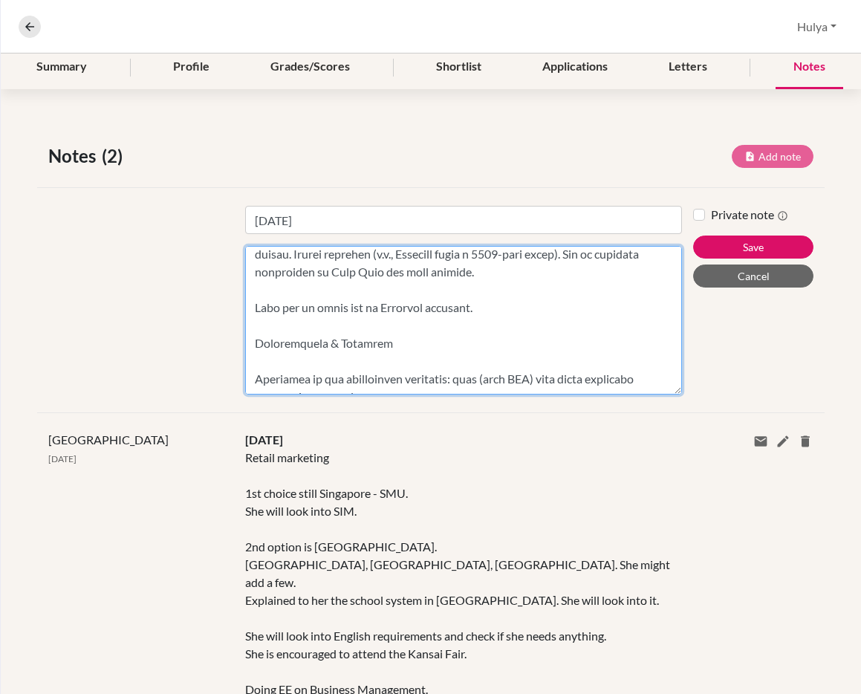
scroll to position [417, 0]
drag, startPoint x: 525, startPoint y: 313, endPoint x: 277, endPoint y: 293, distance: 248.8
click at [277, 293] on textarea "Content" at bounding box center [463, 320] width 437 height 149
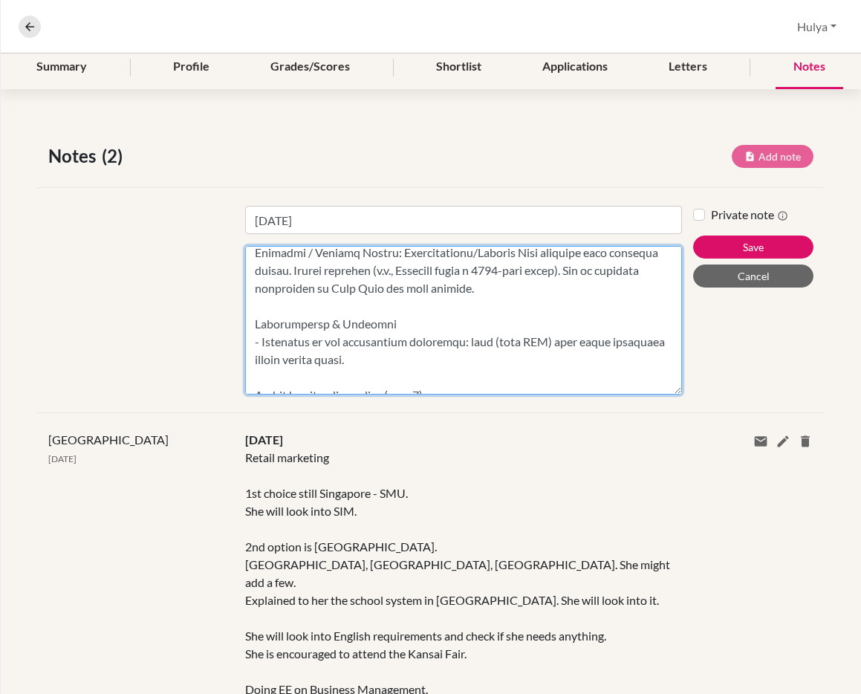
scroll to position [408, 0]
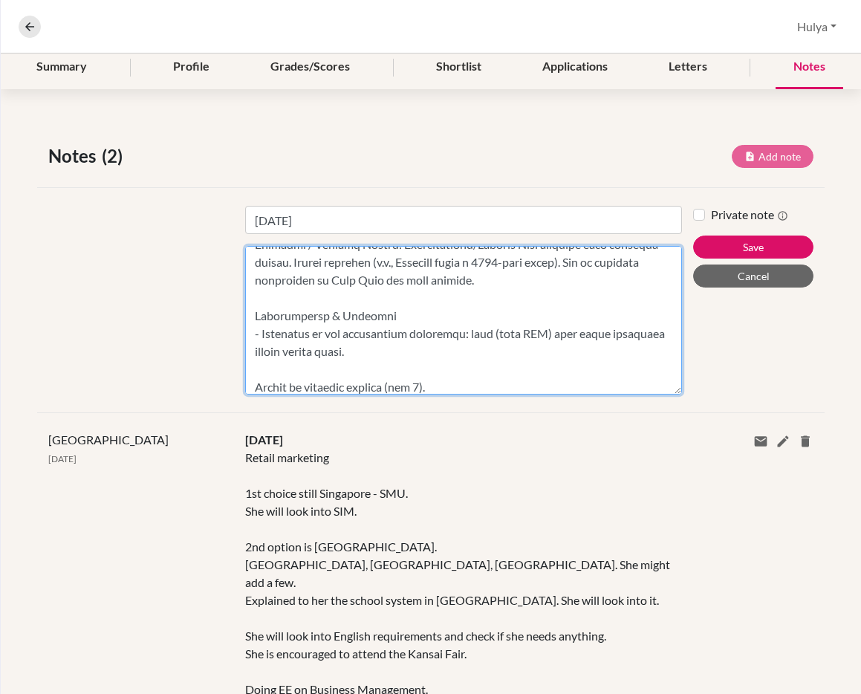
click at [329, 365] on textarea "Content" at bounding box center [463, 320] width 437 height 149
type textarea "- Loremipsum do Sitametc adipisci elitse do Eiusm tem Incidi, utl etdo magnaali…"
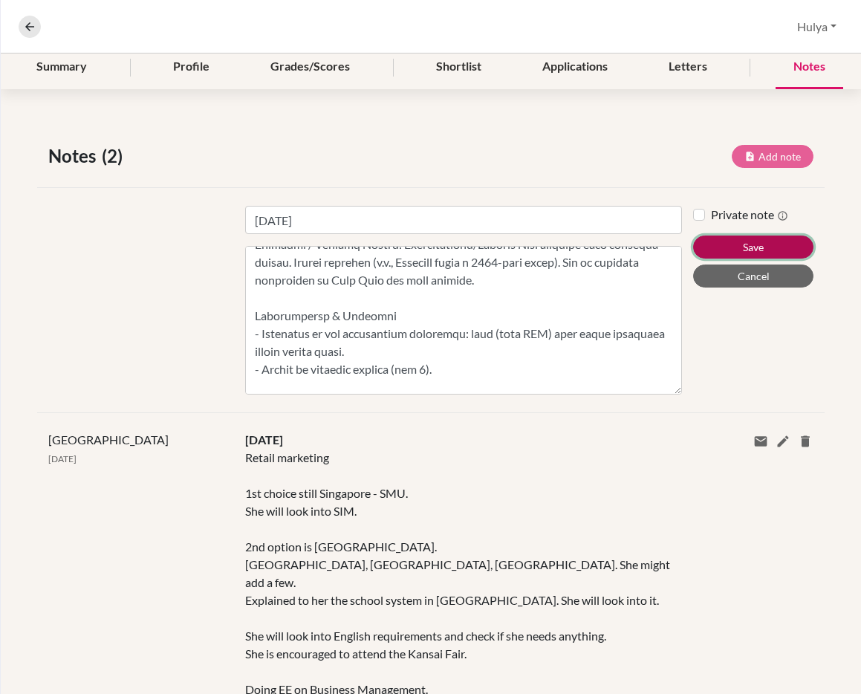
click at [772, 240] on button "Save" at bounding box center [753, 246] width 120 height 23
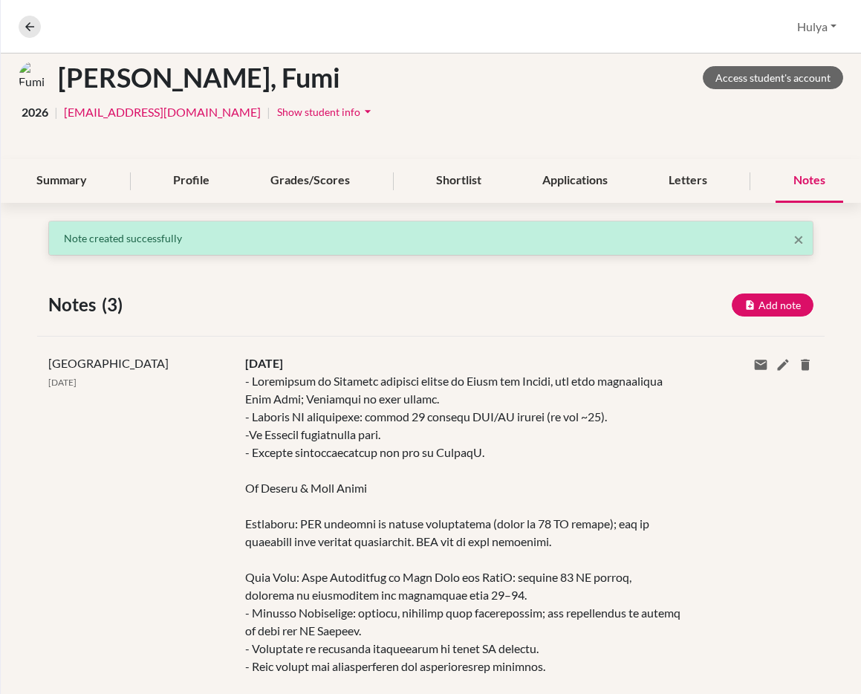
scroll to position [0, 0]
